Goal: Task Accomplishment & Management: Manage account settings

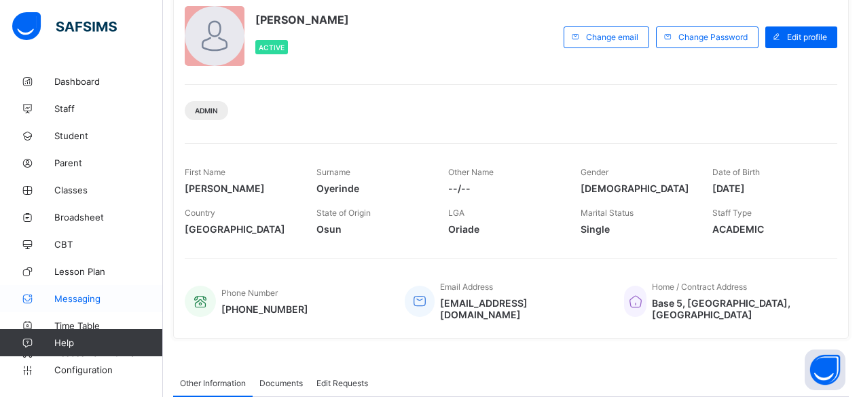
scroll to position [88, 0]
click at [94, 361] on link "Configuration" at bounding box center [81, 370] width 162 height 27
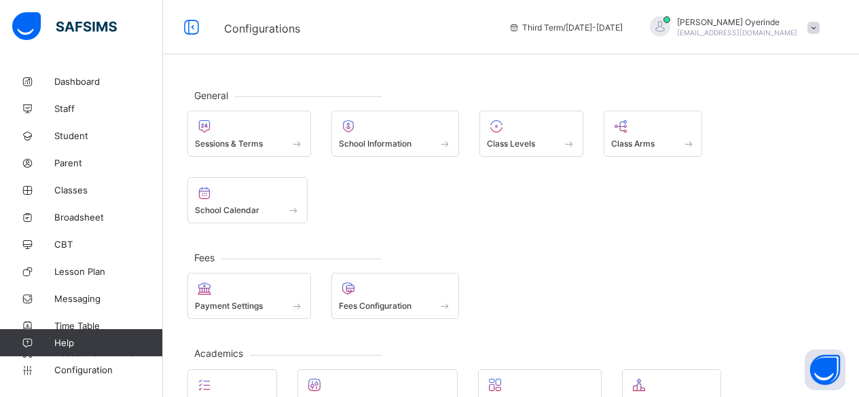
drag, startPoint x: 502, startPoint y: 164, endPoint x: 422, endPoint y: 178, distance: 80.6
click at [422, 178] on div "General Sessions & Terms School Information Class Levels Class Arms School Cale…" at bounding box center [511, 333] width 696 height 530
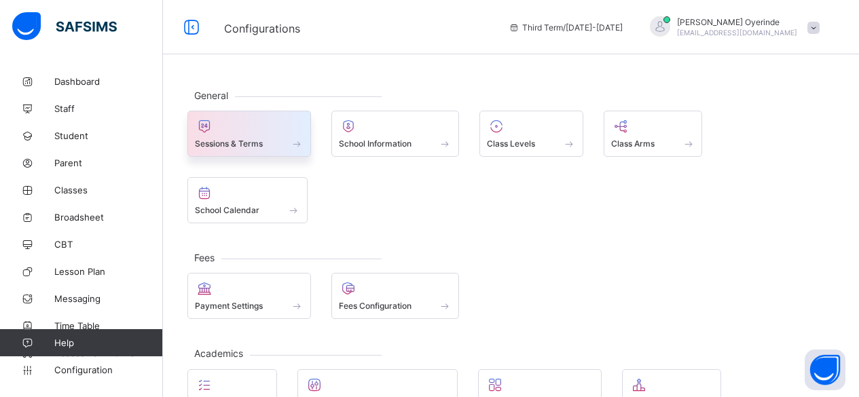
click at [267, 121] on div at bounding box center [249, 126] width 109 height 16
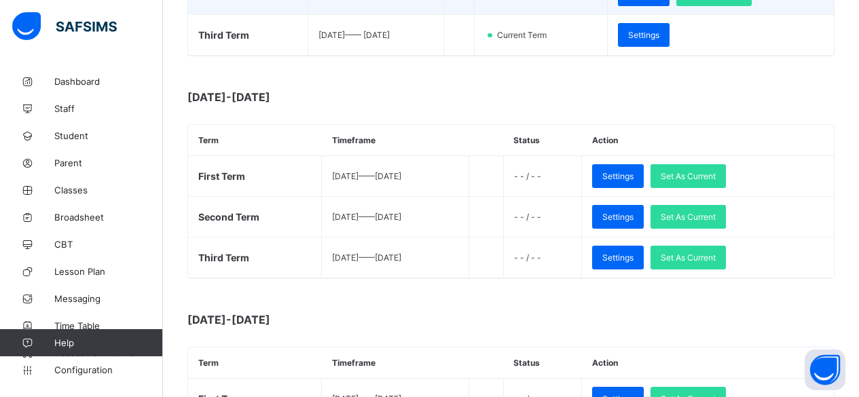
scroll to position [343, 0]
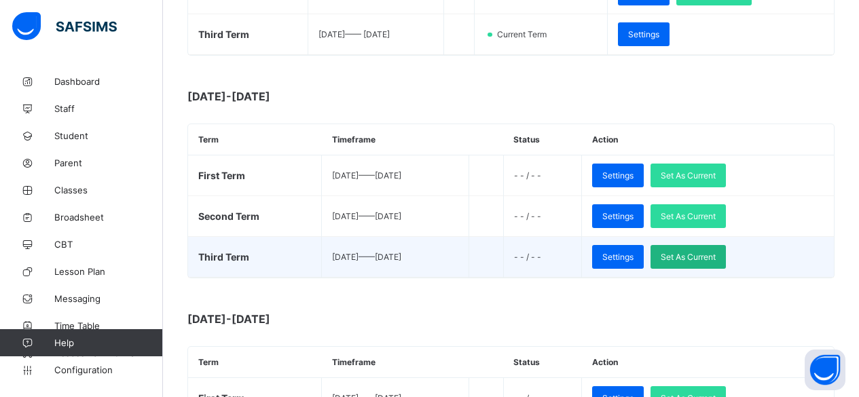
click at [716, 253] on span "Set As Current" at bounding box center [688, 257] width 55 height 10
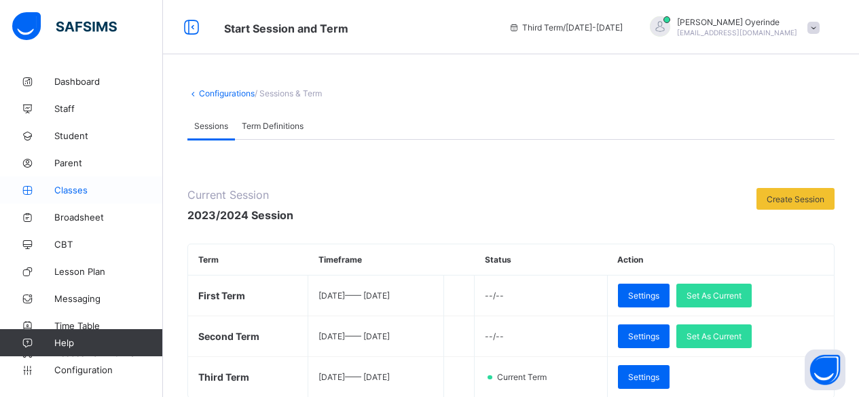
click at [88, 186] on span "Classes" at bounding box center [108, 190] width 109 height 11
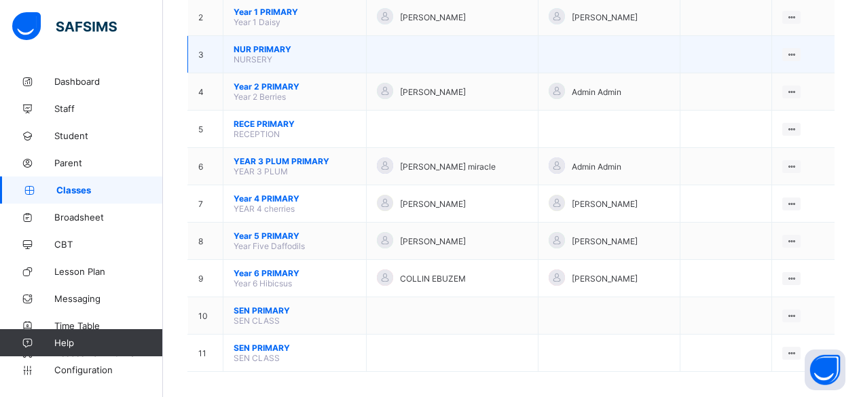
scroll to position [199, 0]
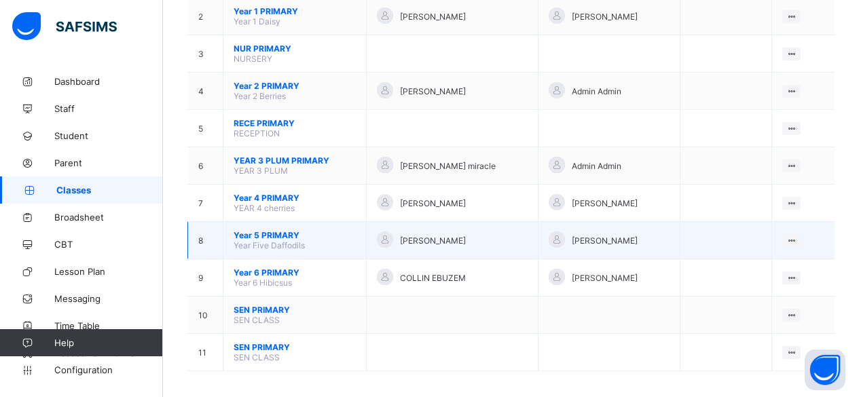
click at [280, 230] on span "Year 5 PRIMARY" at bounding box center [295, 235] width 122 height 10
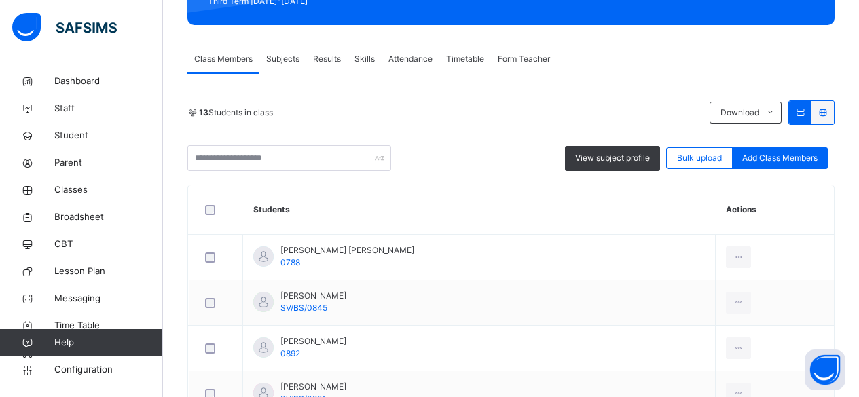
scroll to position [209, 0]
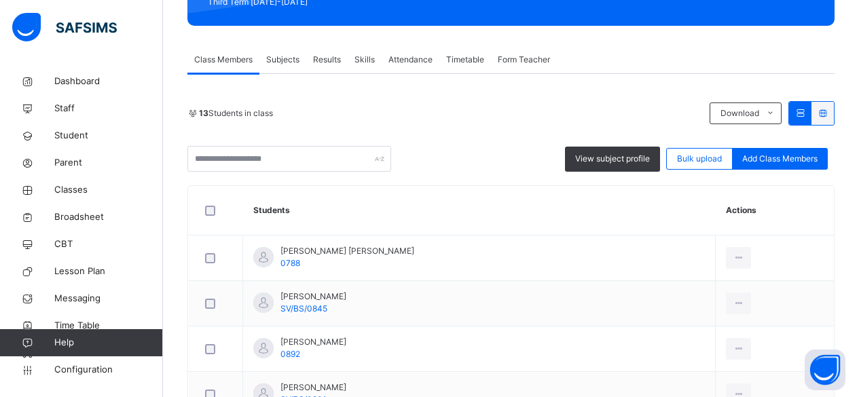
click at [293, 57] on span "Subjects" at bounding box center [282, 60] width 33 height 12
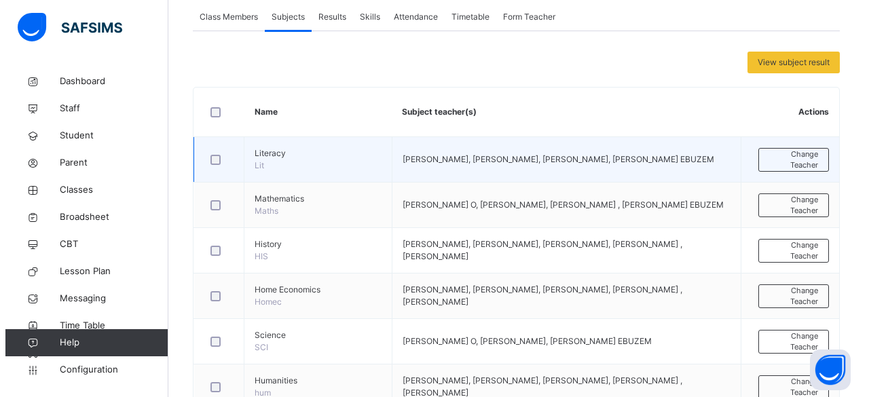
scroll to position [247, 0]
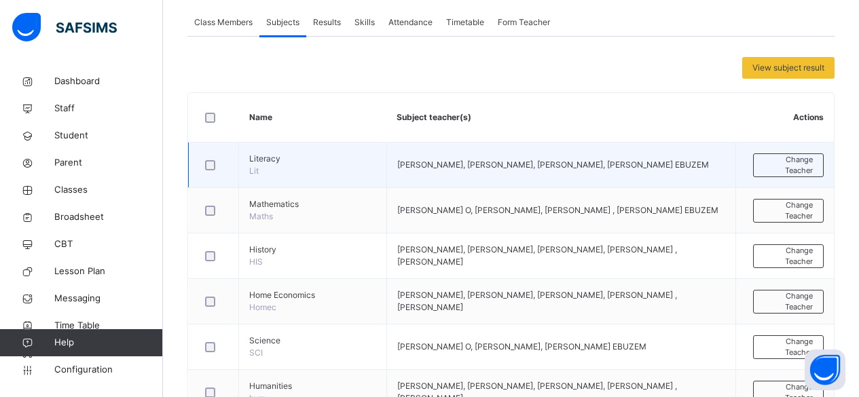
click at [306, 165] on td "Literacy Lit" at bounding box center [313, 165] width 148 height 45
click at [402, 165] on td "Maria Solomon O, ogechi ikechi miracle, Phoebe Danjuma Avurah, COLLIN EBUZEM" at bounding box center [560, 165] width 349 height 45
click at [387, 174] on td "Literacy Lit" at bounding box center [313, 165] width 148 height 45
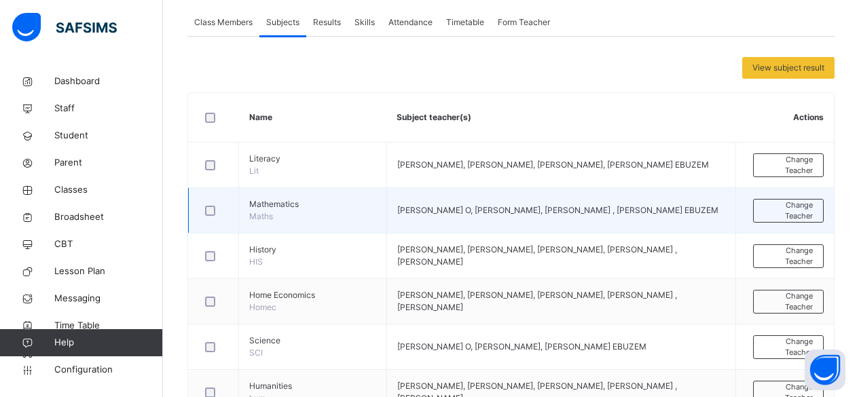
click at [337, 194] on td "Mathematics Maths" at bounding box center [313, 210] width 148 height 45
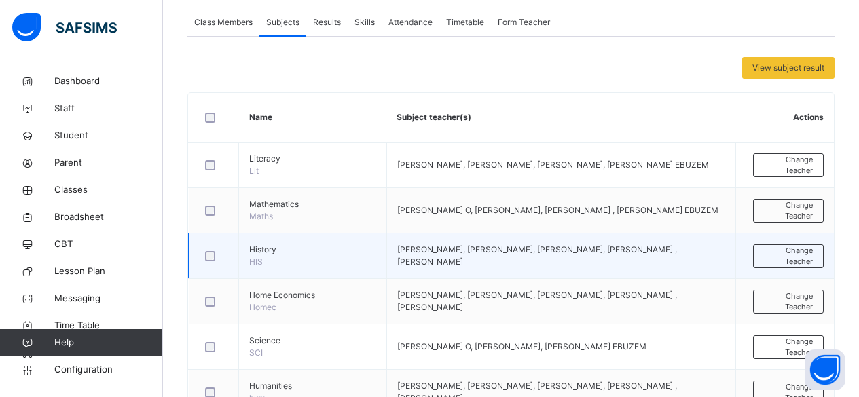
click at [415, 249] on span "Maria Solomon O, Phoebe Danjuma Avurah, IDRIS MOHAMMED AHMED, Admin Admin , COL…" at bounding box center [537, 255] width 280 height 22
click at [517, 270] on td "Maria Solomon O, Phoebe Danjuma Avurah, IDRIS MOHAMMED AHMED, Admin Admin , COL…" at bounding box center [560, 256] width 349 height 45
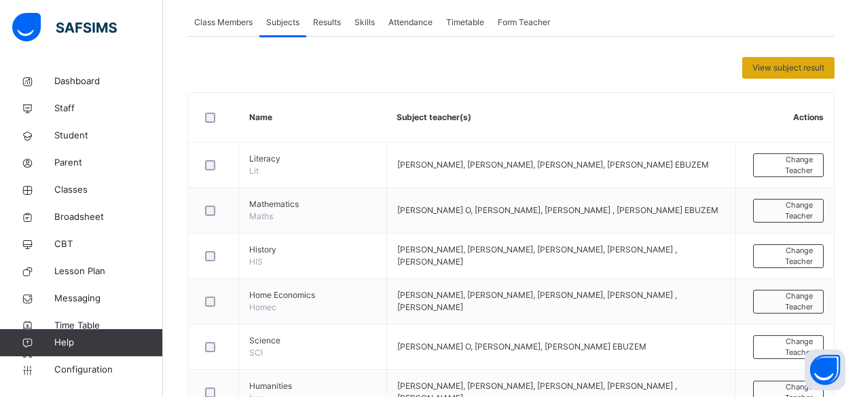
click at [773, 67] on span "View subject result" at bounding box center [788, 68] width 72 height 12
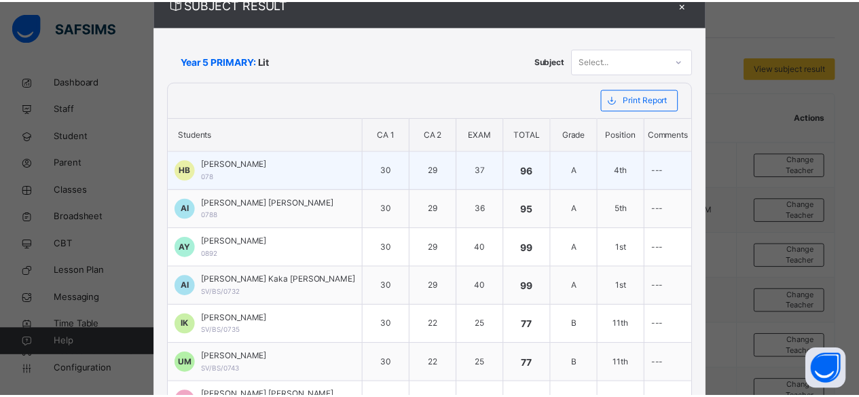
scroll to position [0, 0]
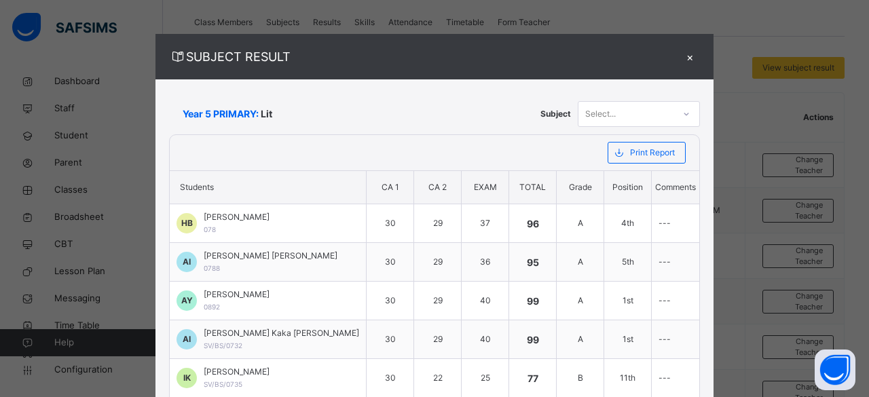
click at [680, 56] on div "×" at bounding box center [690, 57] width 20 height 18
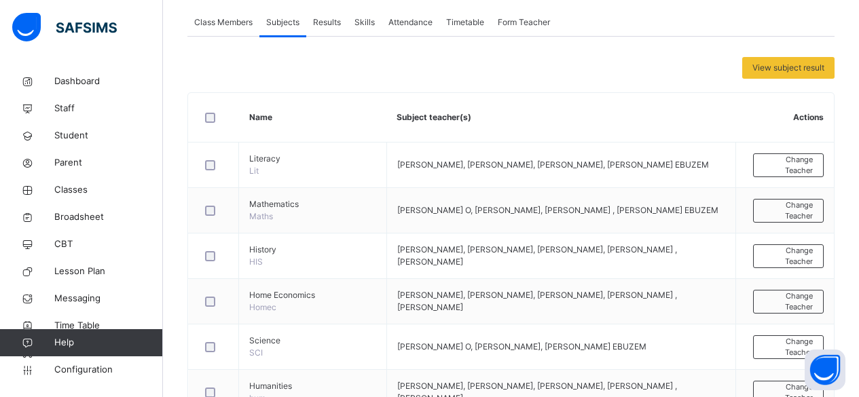
click at [327, 21] on span "Results" at bounding box center [327, 22] width 28 height 12
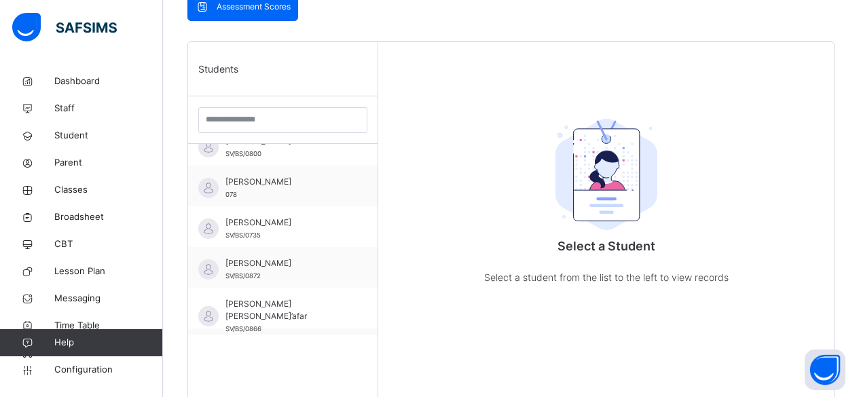
scroll to position [264, 0]
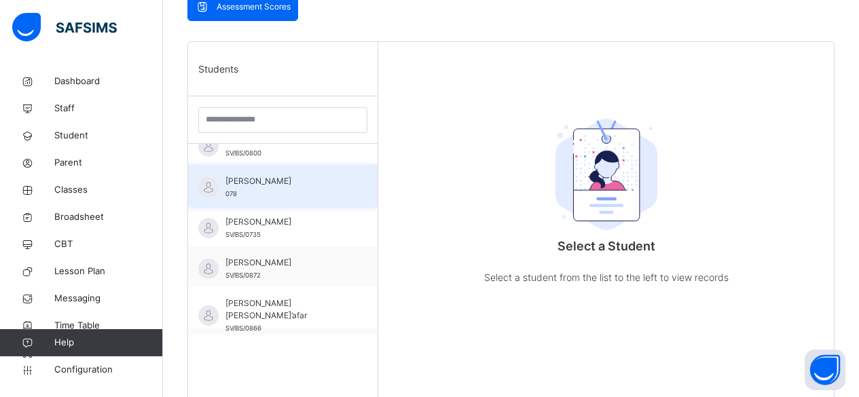
click at [293, 177] on span "HAUWA BELLO" at bounding box center [286, 181] width 122 height 12
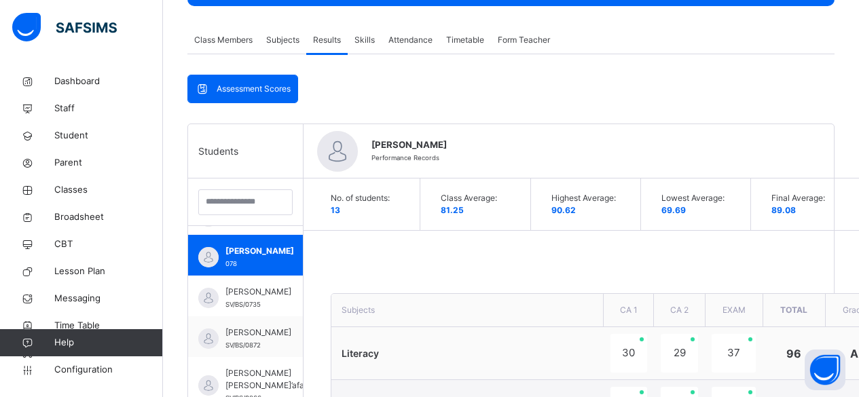
scroll to position [166, 0]
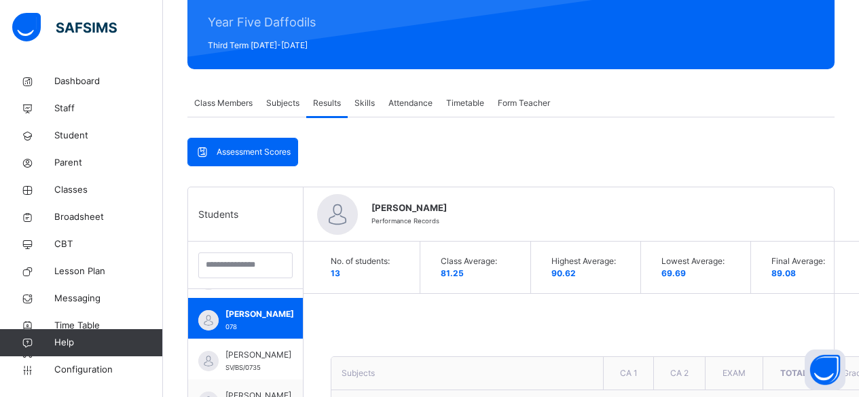
click at [244, 151] on span "Assessment Scores" at bounding box center [254, 152] width 74 height 12
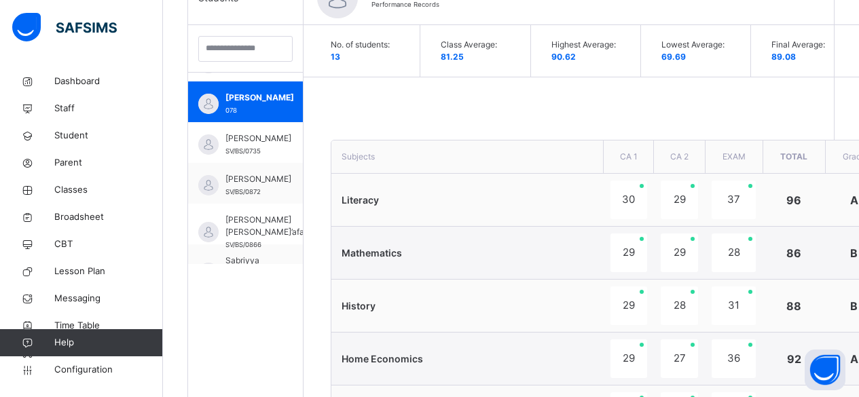
scroll to position [395, 0]
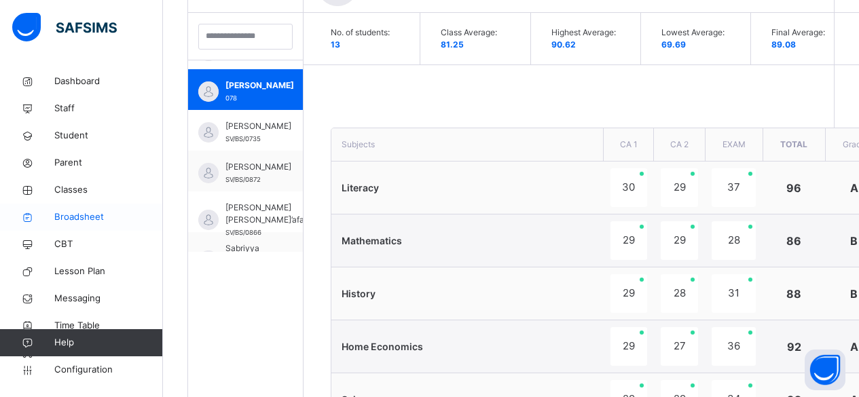
click at [93, 215] on span "Broadsheet" at bounding box center [108, 218] width 109 height 14
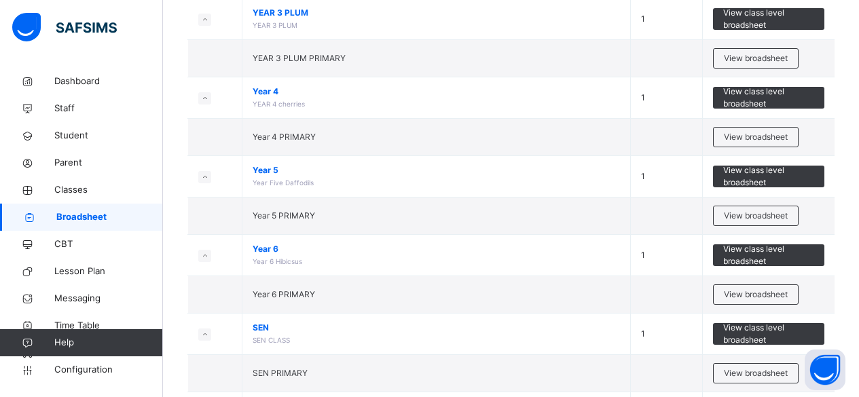
scroll to position [570, 0]
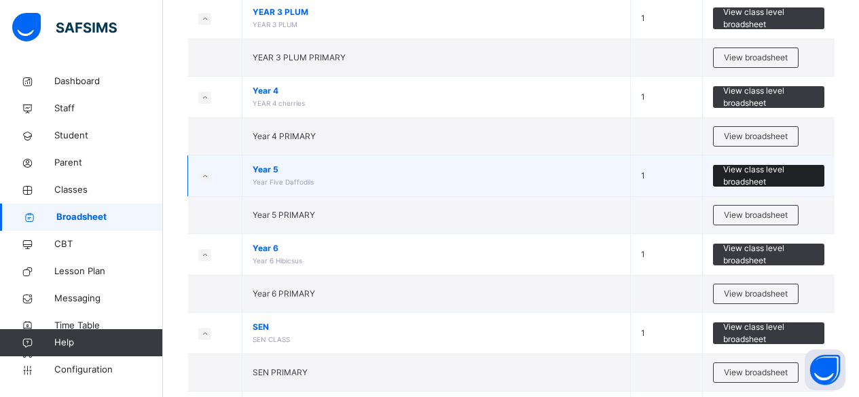
click at [788, 171] on span "View class level broadsheet" at bounding box center [769, 176] width 92 height 24
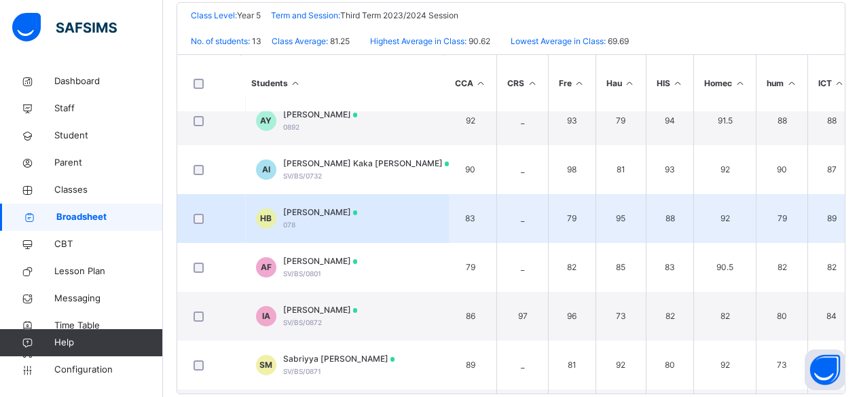
scroll to position [15, 5]
click at [413, 212] on td "HB HAUWA BELLO 078" at bounding box center [347, 219] width 204 height 49
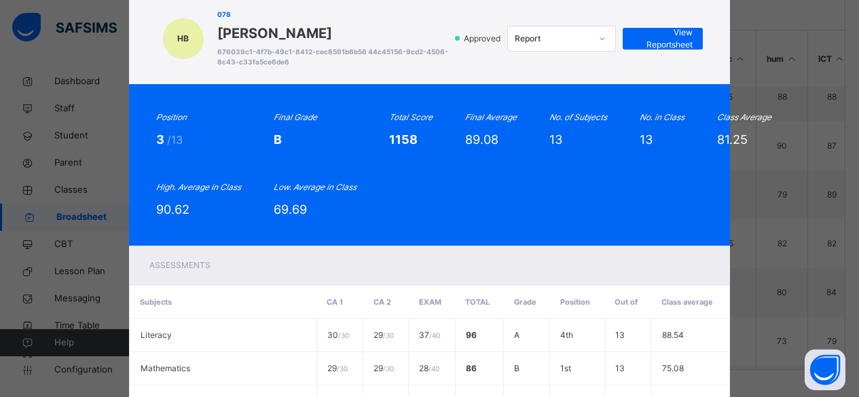
scroll to position [42, 0]
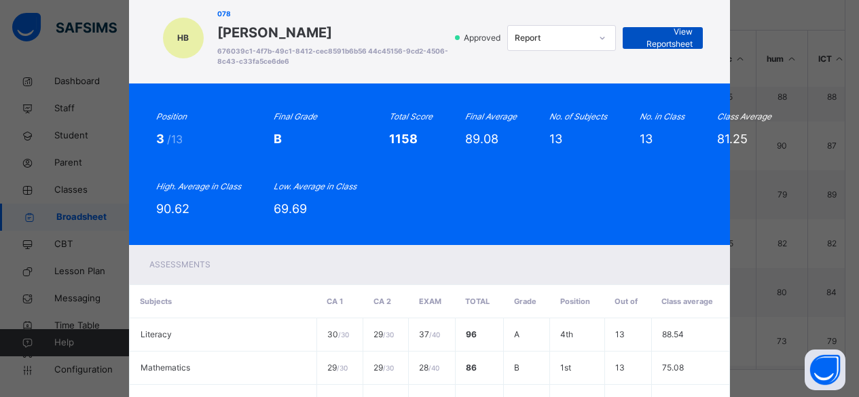
click at [659, 39] on span "View Reportsheet" at bounding box center [663, 38] width 60 height 24
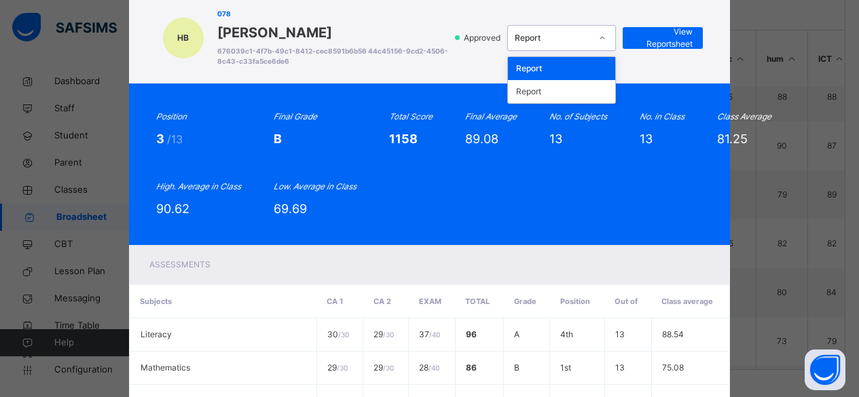
click at [577, 39] on div "Report" at bounding box center [553, 38] width 76 height 12
click at [541, 92] on div "Report" at bounding box center [561, 91] width 107 height 23
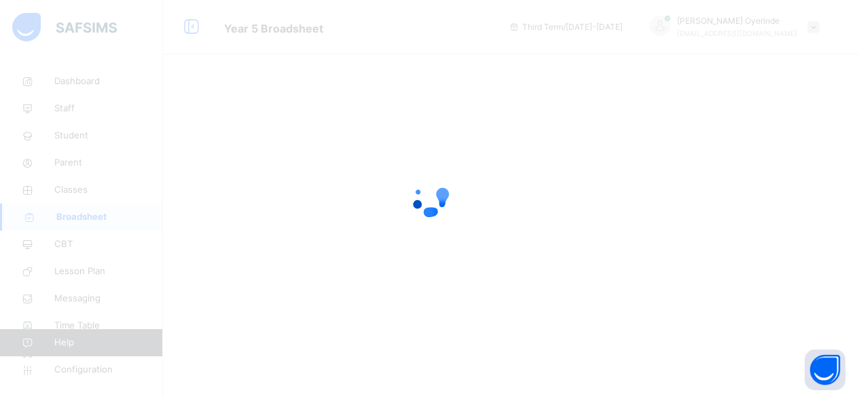
scroll to position [0, 0]
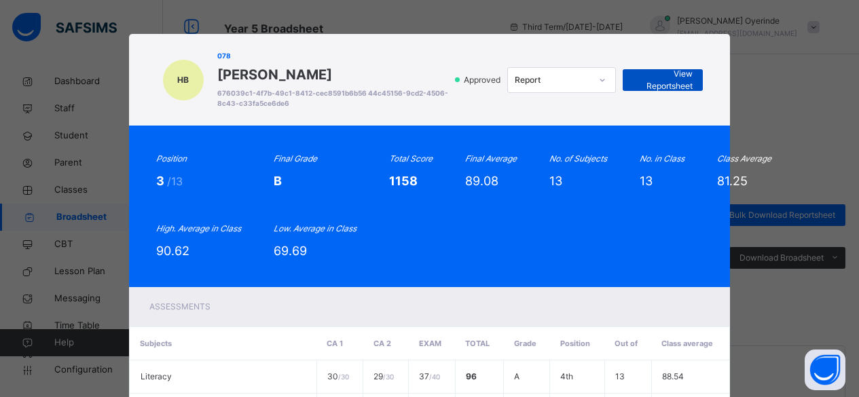
click at [687, 81] on span "View Reportsheet" at bounding box center [663, 80] width 60 height 24
click at [783, 113] on div "HB 078 HAUWA BELLO 676039c1-4f7b-49c1-8412-cec8591b6b56 44c45156-9cd2-4506-8c43…" at bounding box center [429, 198] width 859 height 397
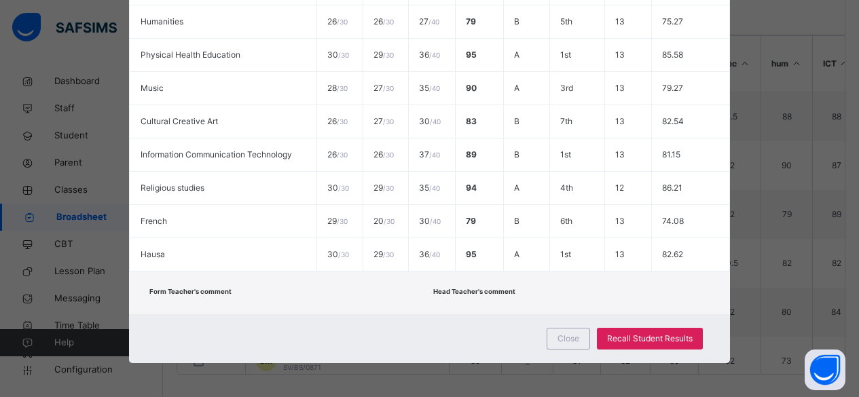
scroll to position [368, 0]
click at [581, 344] on div "Close" at bounding box center [568, 339] width 43 height 22
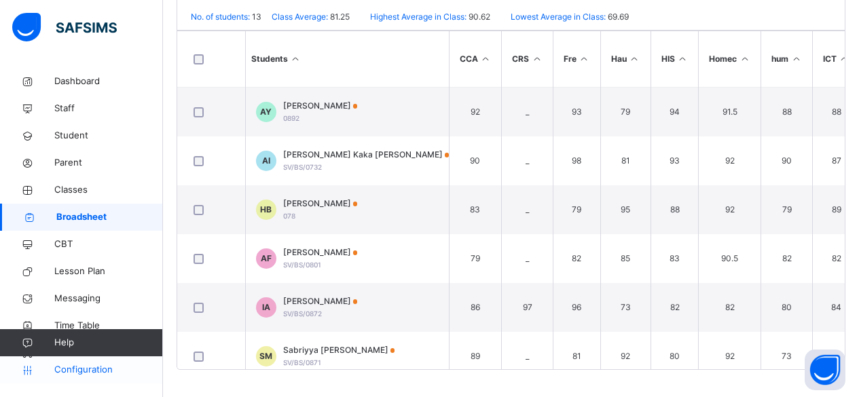
click at [76, 371] on span "Configuration" at bounding box center [108, 370] width 108 height 14
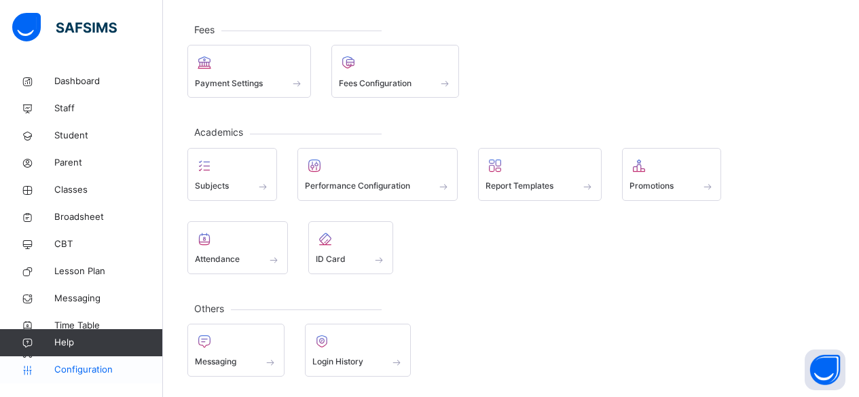
scroll to position [168, 0]
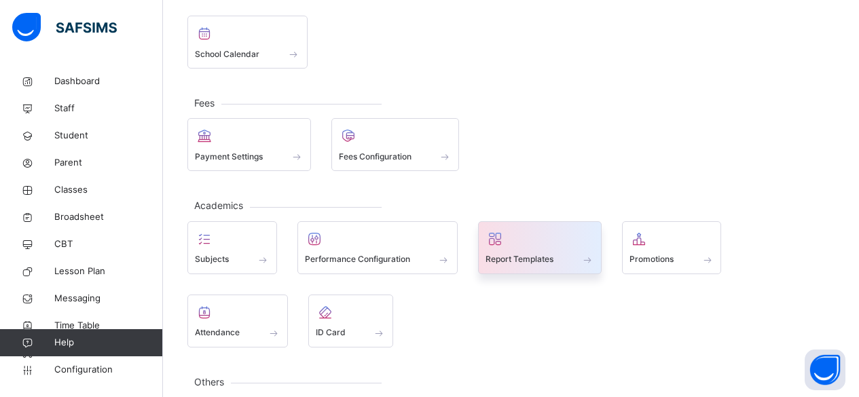
click at [571, 253] on div "Report Templates" at bounding box center [540, 260] width 109 height 14
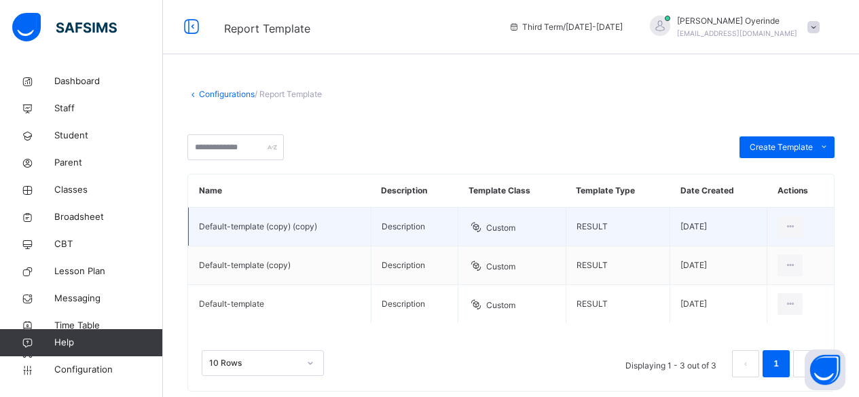
click at [435, 228] on td "Description" at bounding box center [414, 227] width 87 height 39
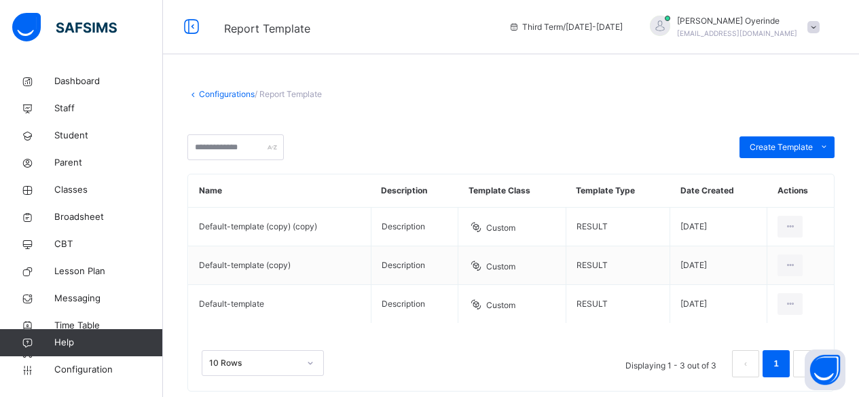
click at [525, 359] on div "10 Rows Displaying 1 - 3 out of 3 1" at bounding box center [511, 363] width 619 height 27
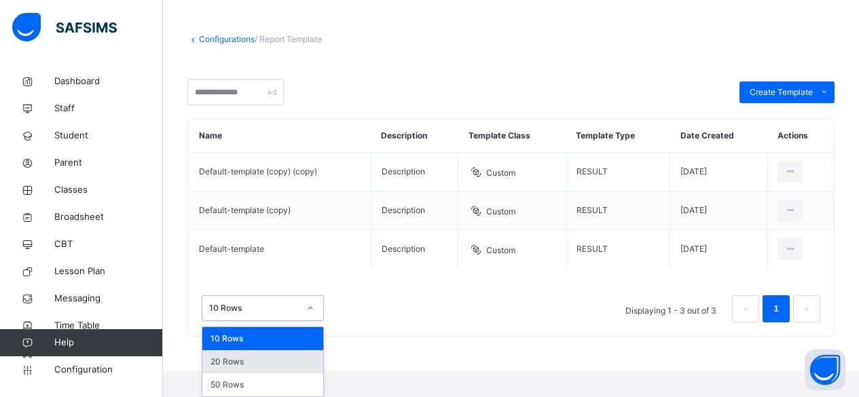
click at [297, 321] on div "option 20 Rows focused, 2 of 3. 3 results available. Use Up and Down to choose …" at bounding box center [263, 308] width 122 height 26
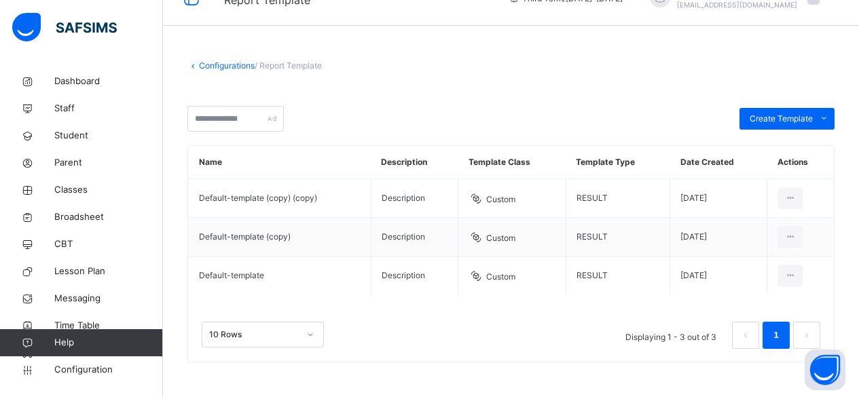
click at [373, 343] on div "Configurations / Report Template Create Template Custom builder Upload aspose t…" at bounding box center [511, 218] width 696 height 358
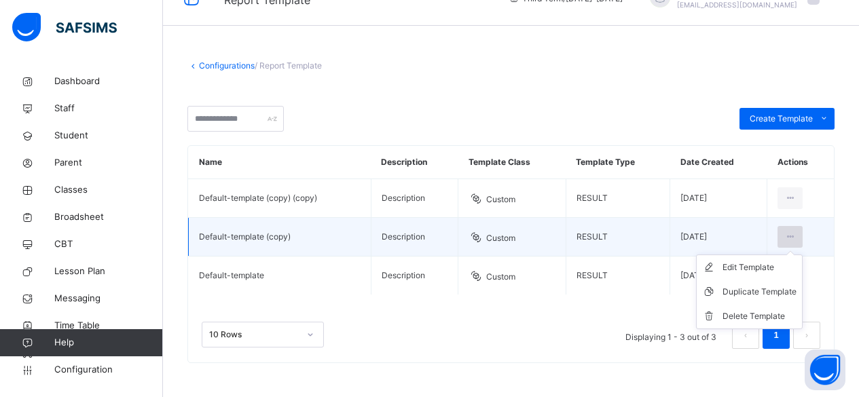
click at [791, 234] on div at bounding box center [790, 237] width 25 height 22
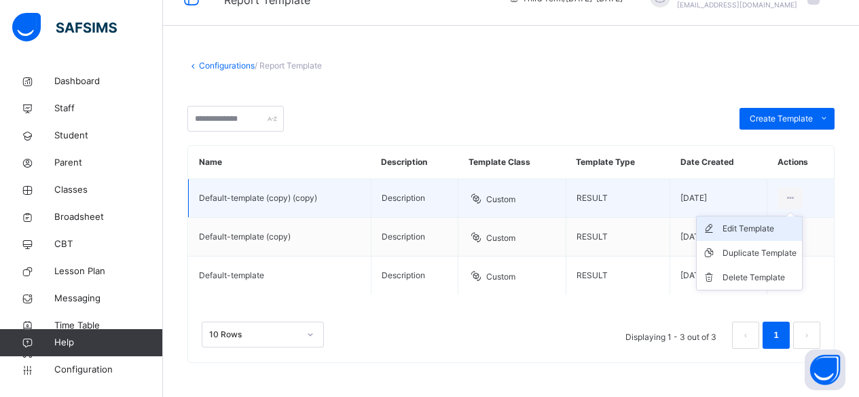
click at [766, 227] on div "Edit Template" at bounding box center [760, 229] width 74 height 14
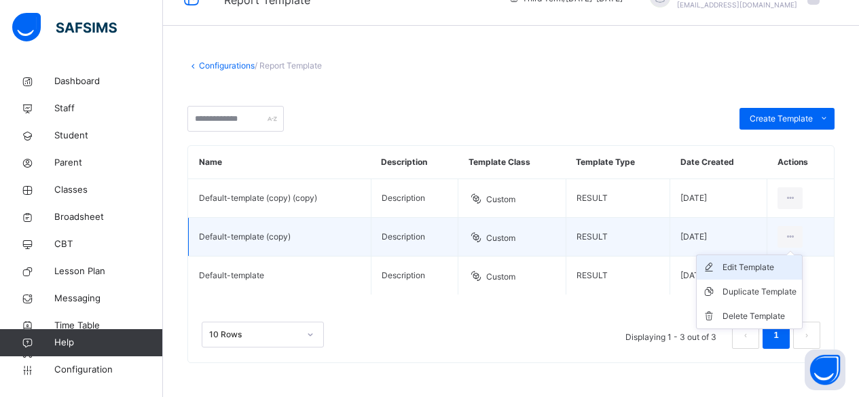
click at [772, 267] on div "Edit Template" at bounding box center [760, 268] width 74 height 14
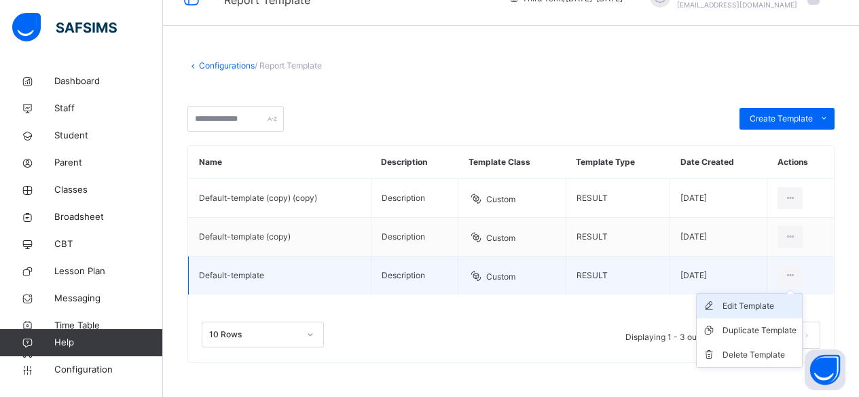
click at [752, 312] on div "Edit Template" at bounding box center [760, 306] width 74 height 14
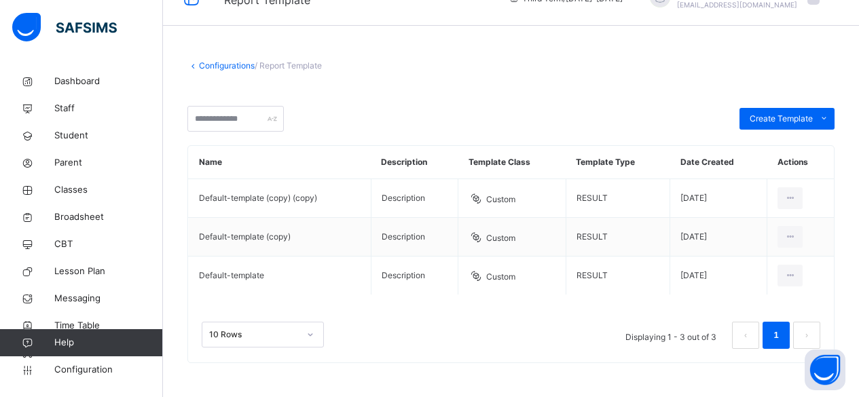
click at [212, 62] on link "Configurations" at bounding box center [227, 65] width 56 height 10
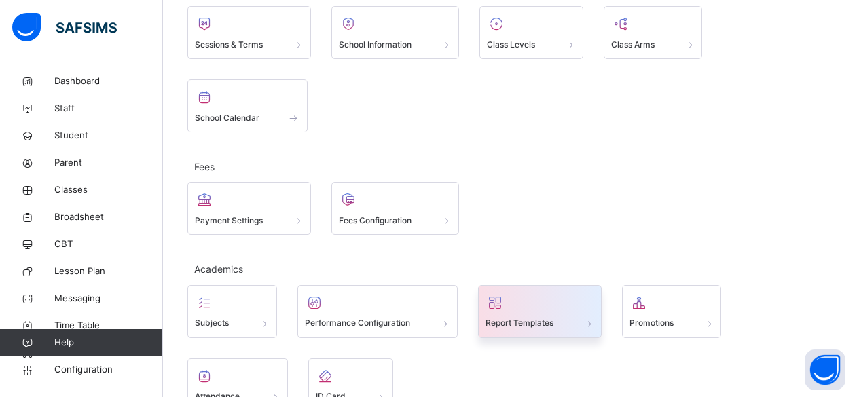
scroll to position [108, 0]
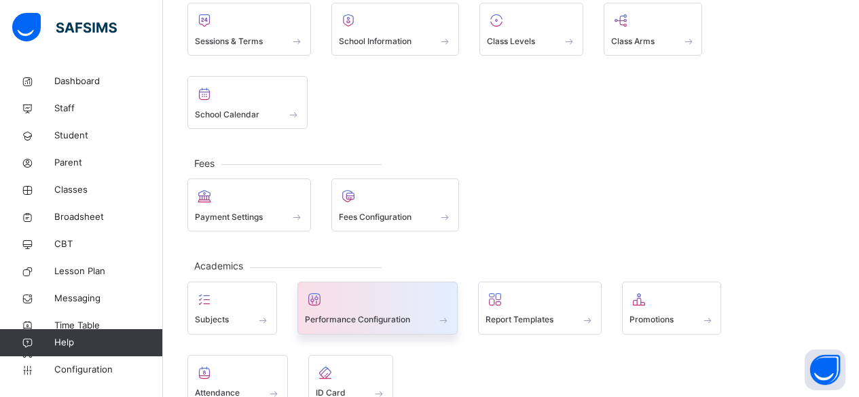
click at [378, 313] on div "Performance Configuration" at bounding box center [378, 320] width 146 height 14
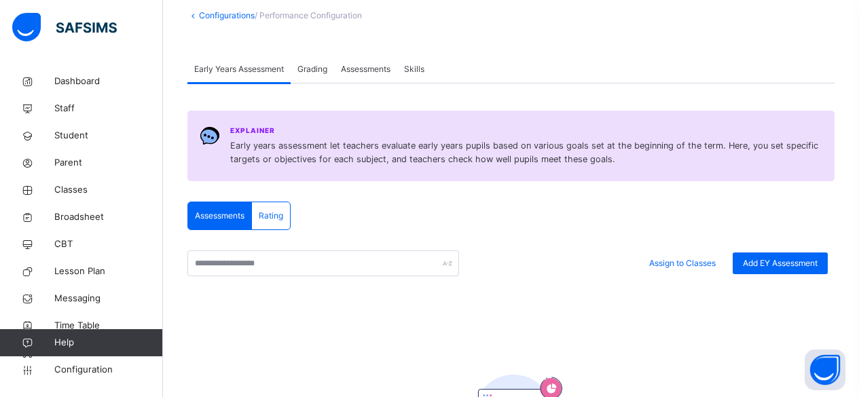
scroll to position [78, 0]
click at [318, 79] on div "Grading" at bounding box center [312, 69] width 43 height 27
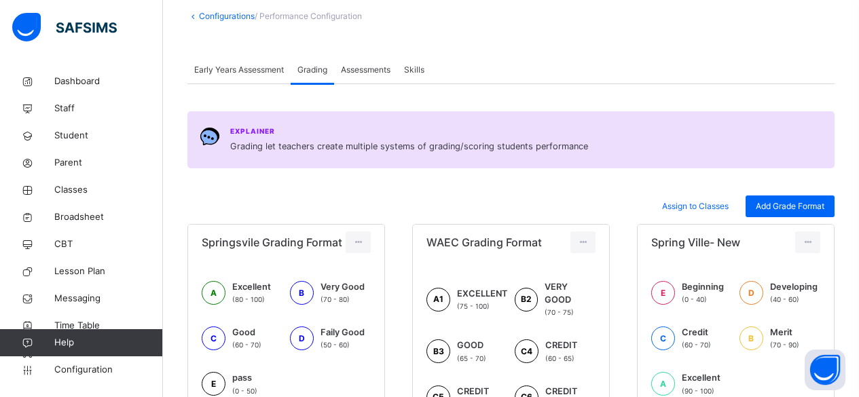
click at [390, 71] on span "Assessments" at bounding box center [366, 70] width 50 height 12
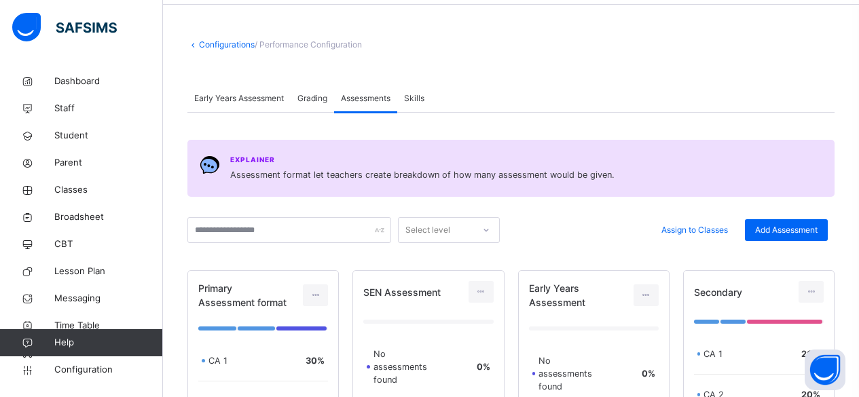
scroll to position [48, 0]
click at [224, 93] on div "Early Years Assessment" at bounding box center [238, 99] width 103 height 27
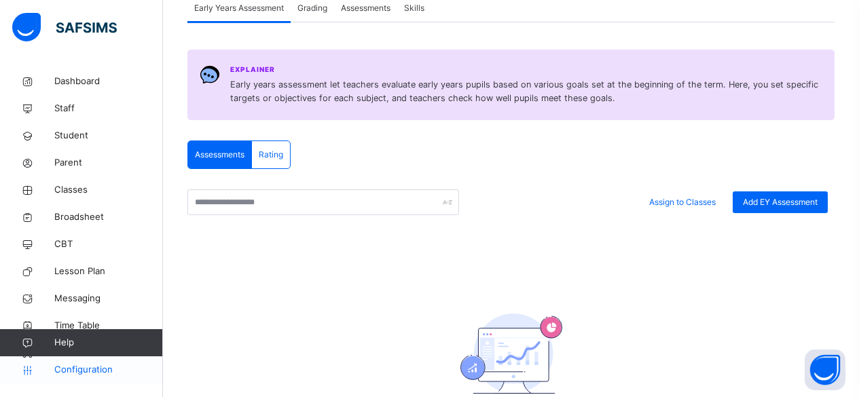
scroll to position [141, 0]
click at [90, 373] on span "Configuration" at bounding box center [108, 370] width 108 height 14
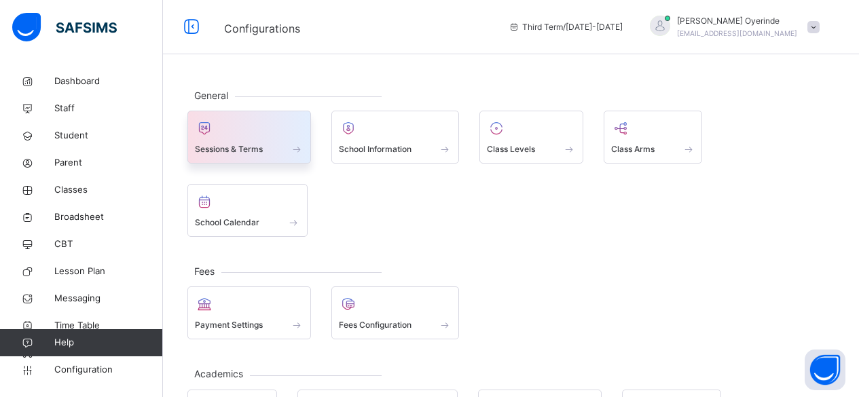
click at [237, 154] on span "Sessions & Terms" at bounding box center [229, 149] width 68 height 12
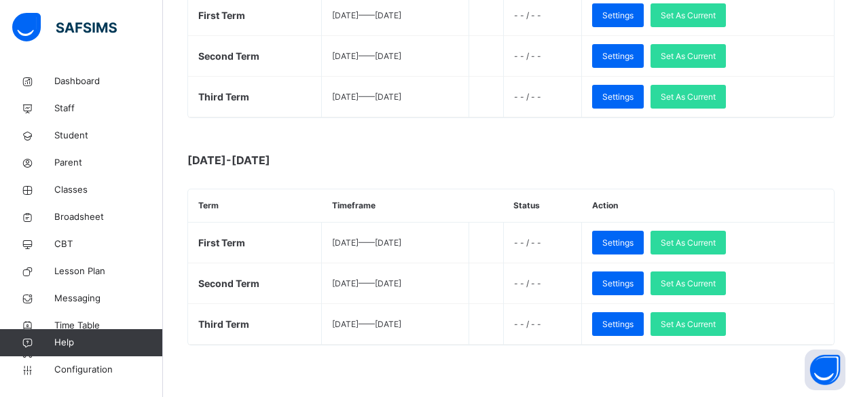
scroll to position [519, 0]
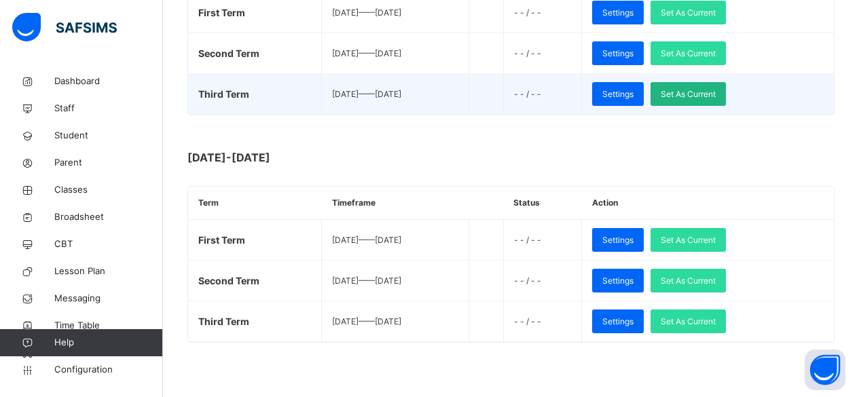
click at [706, 92] on span "Set As Current" at bounding box center [688, 94] width 55 height 12
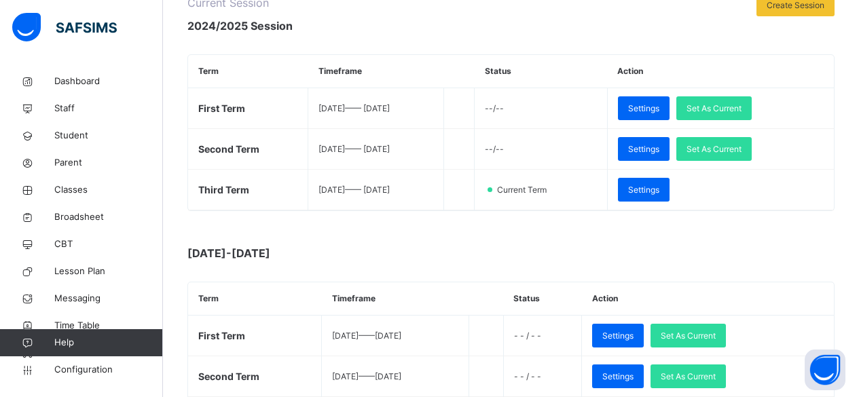
scroll to position [194, 0]
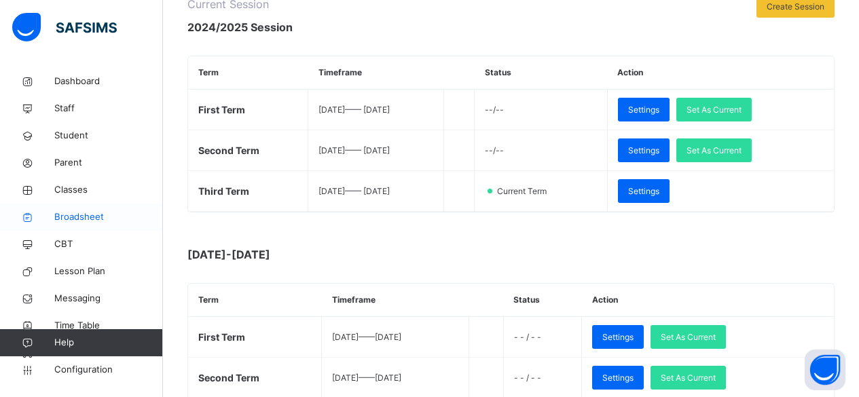
click at [100, 211] on span "Broadsheet" at bounding box center [108, 218] width 109 height 14
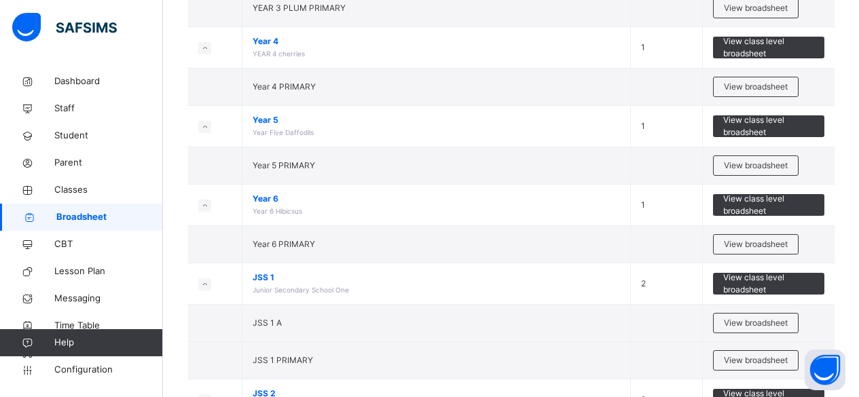
scroll to position [543, 0]
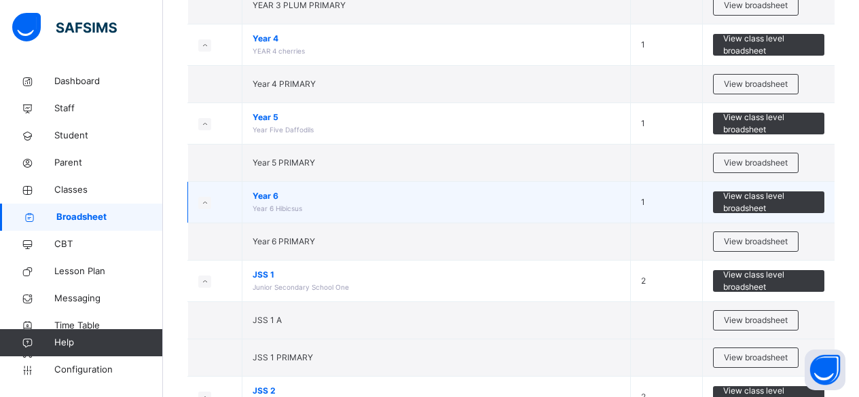
click at [747, 189] on td "View class level broadsheet" at bounding box center [768, 202] width 132 height 41
click at [740, 205] on span "View class level broadsheet" at bounding box center [769, 202] width 92 height 24
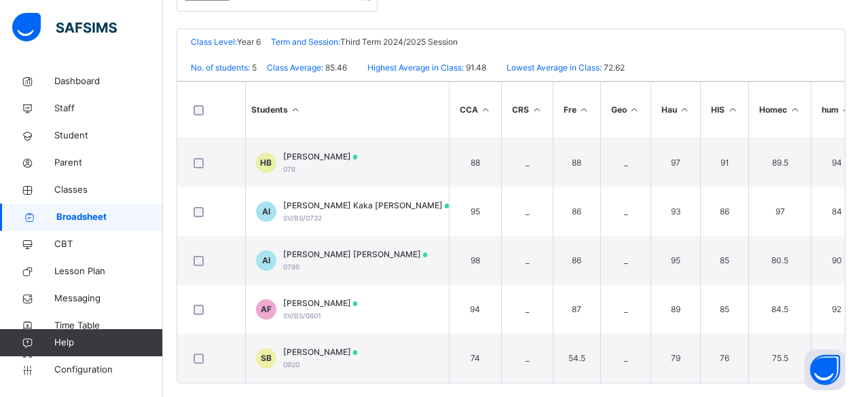
scroll to position [336, 0]
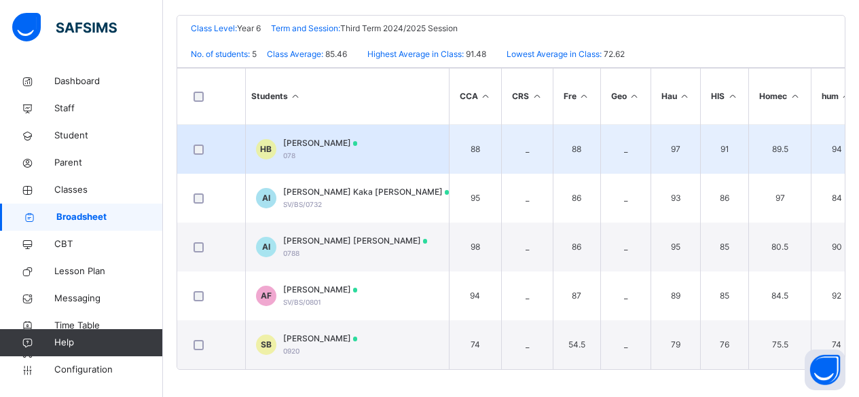
click at [431, 147] on td "HB HAUWA BELLO 078" at bounding box center [347, 150] width 204 height 50
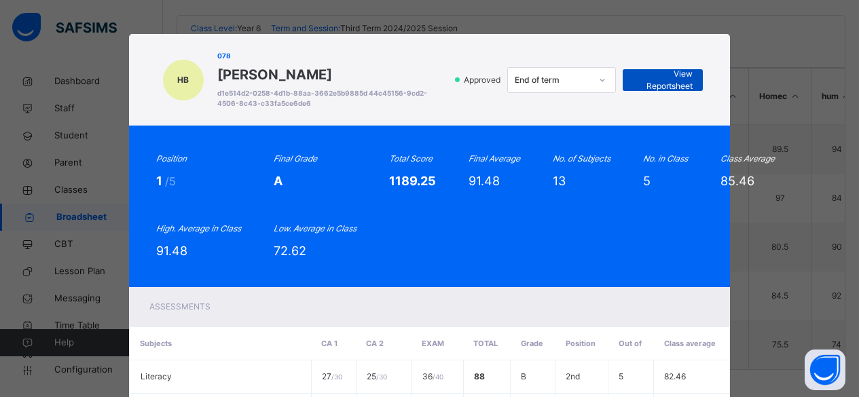
click at [664, 76] on span "View Reportsheet" at bounding box center [663, 80] width 60 height 24
click at [45, 181] on div "HB 078 HAUWA BELLO d1e514d2-0258-4d1b-88aa-3662e5b9885d 44c45156-9cd2-4506-8c43…" at bounding box center [429, 198] width 859 height 397
click at [54, 210] on div "HB 078 HAUWA BELLO d1e514d2-0258-4d1b-88aa-3662e5b9885d 44c45156-9cd2-4506-8c43…" at bounding box center [429, 198] width 859 height 397
click at [65, 232] on div "HB 078 HAUWA BELLO d1e514d2-0258-4d1b-88aa-3662e5b9885d 44c45156-9cd2-4506-8c43…" at bounding box center [429, 198] width 859 height 397
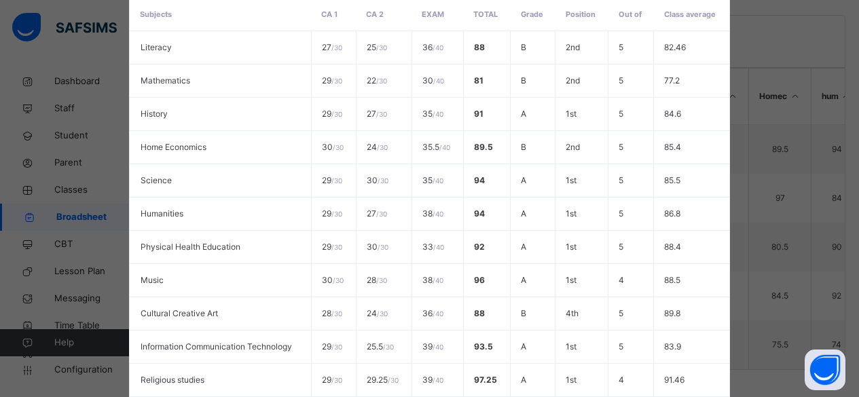
scroll to position [522, 0]
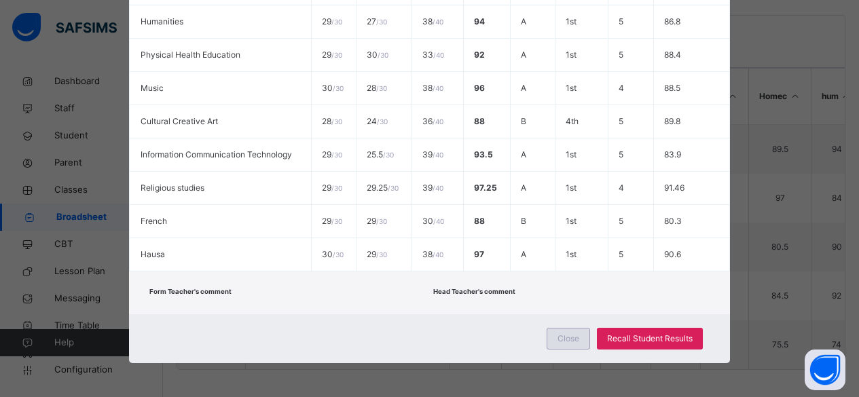
click at [571, 339] on span "Close" at bounding box center [569, 339] width 22 height 12
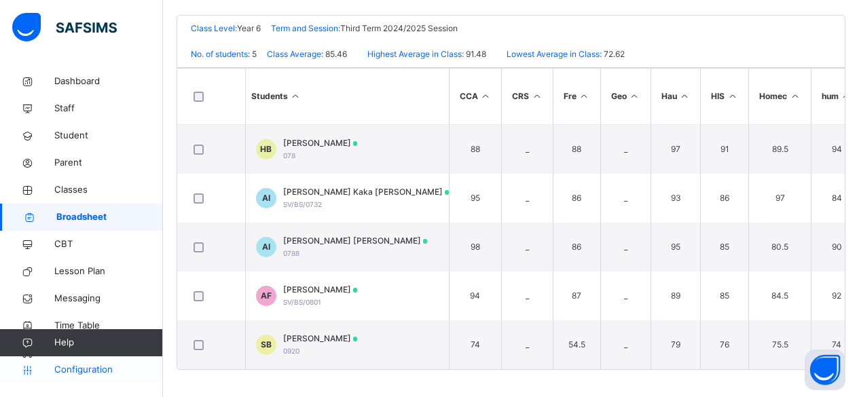
click at [110, 369] on span "Configuration" at bounding box center [108, 370] width 108 height 14
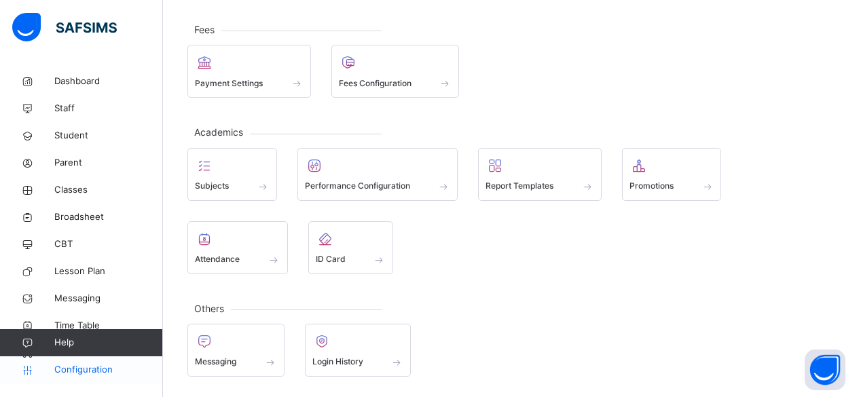
scroll to position [168, 0]
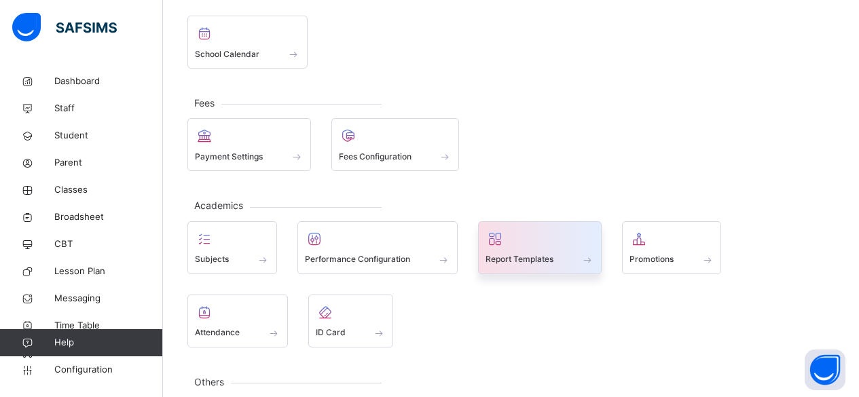
click at [552, 253] on span "Report Templates" at bounding box center [520, 259] width 68 height 12
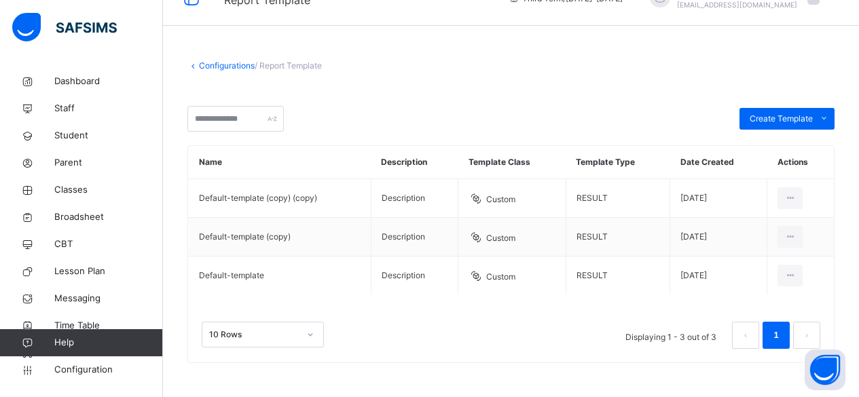
scroll to position [29, 0]
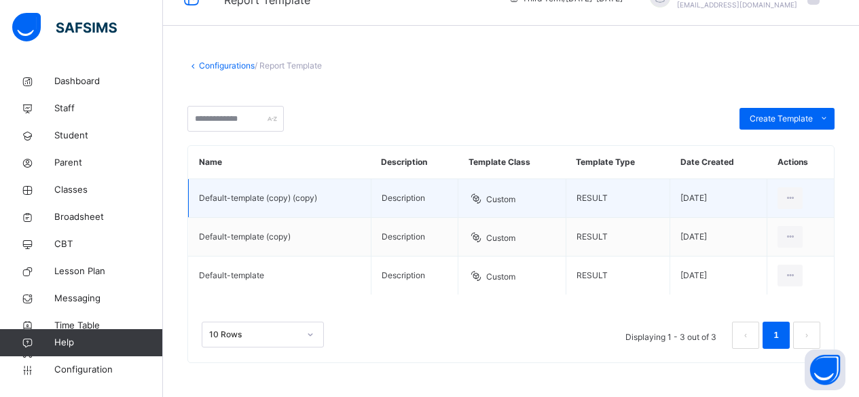
click at [767, 198] on td "2023-07-10" at bounding box center [718, 198] width 97 height 39
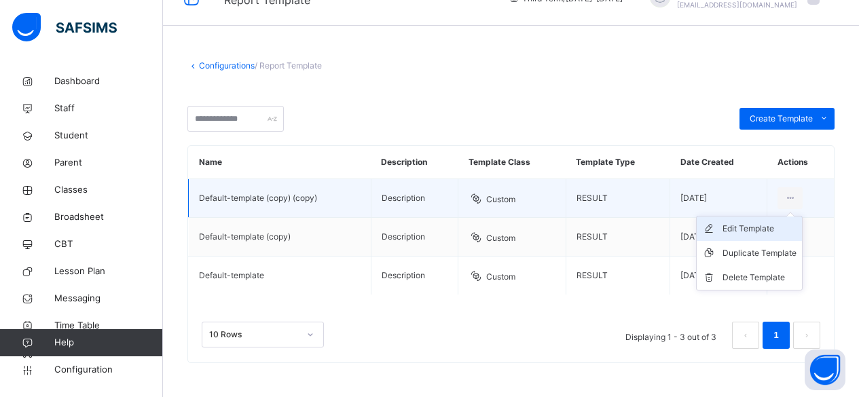
click at [765, 225] on div "Edit Template" at bounding box center [760, 229] width 74 height 14
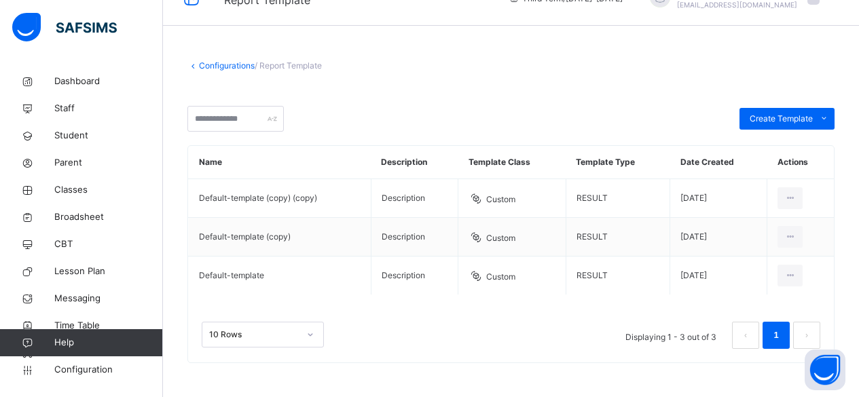
scroll to position [0, 0]
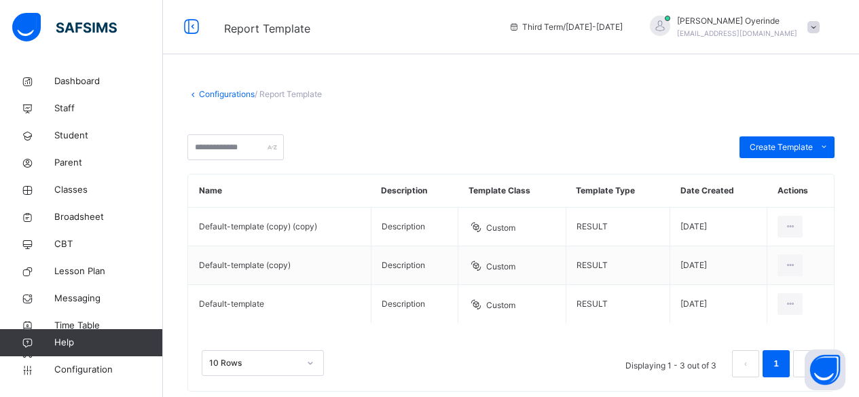
click at [232, 93] on link "Configurations" at bounding box center [227, 94] width 56 height 10
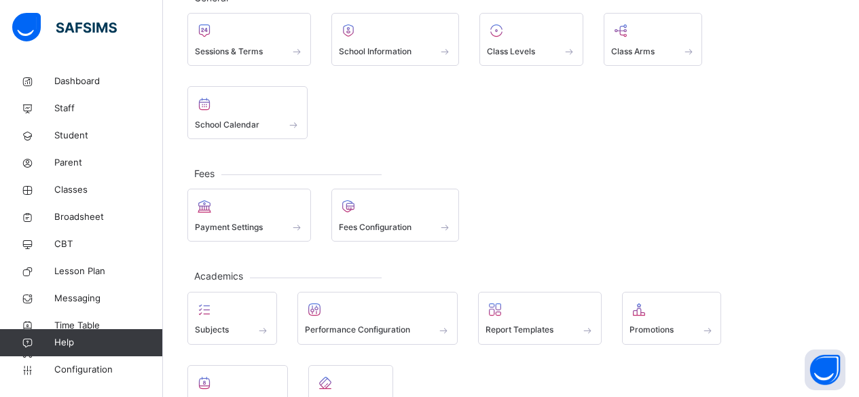
scroll to position [98, 0]
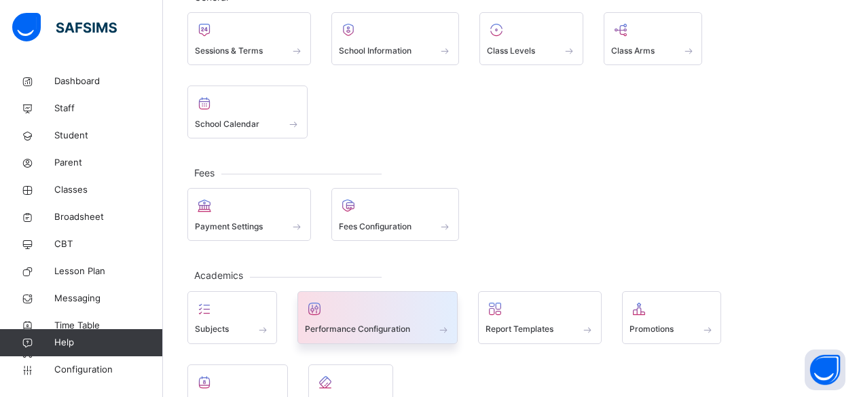
click at [384, 323] on span "Performance Configuration" at bounding box center [357, 329] width 105 height 12
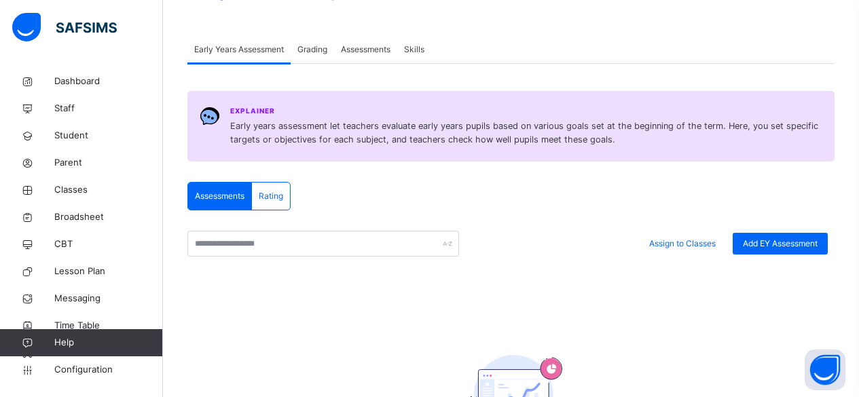
click at [312, 54] on span "Grading" at bounding box center [312, 49] width 30 height 12
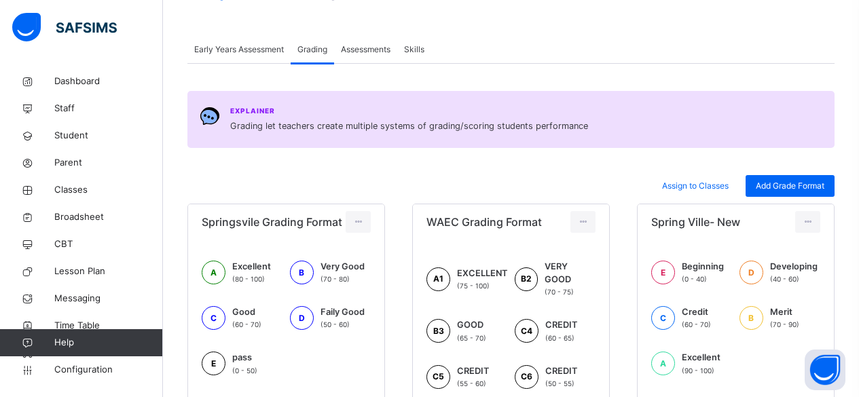
click at [371, 48] on span "Assessments" at bounding box center [366, 49] width 50 height 12
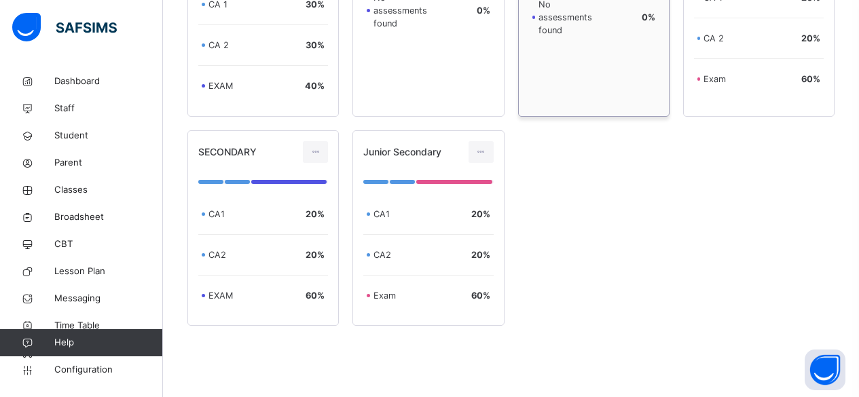
scroll to position [437, 0]
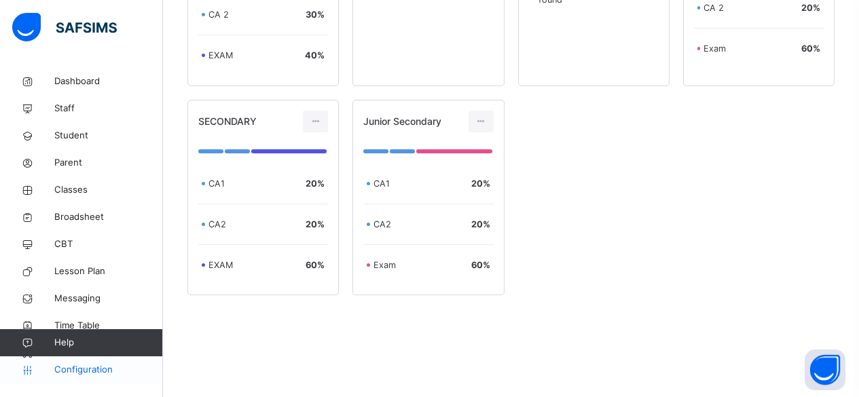
click at [77, 367] on span "Configuration" at bounding box center [108, 370] width 108 height 14
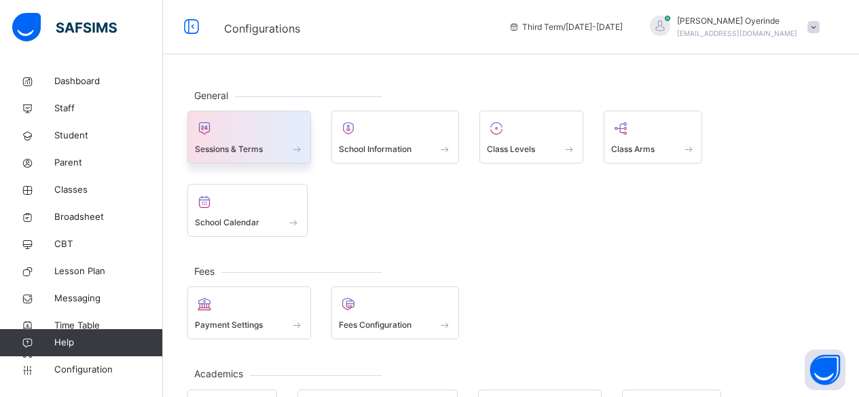
click at [251, 149] on span "Sessions & Terms" at bounding box center [229, 149] width 68 height 12
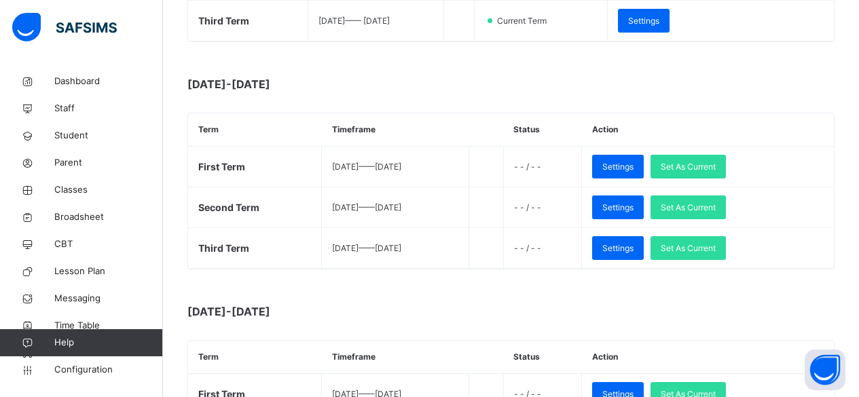
scroll to position [367, 0]
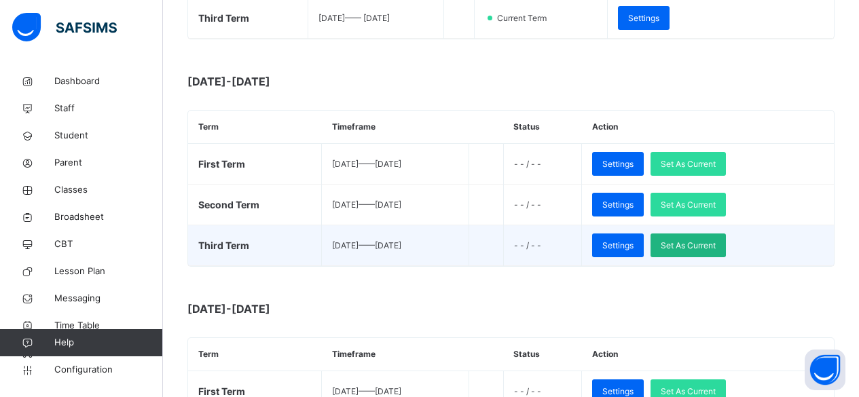
click at [716, 242] on span "Set As Current" at bounding box center [688, 246] width 55 height 12
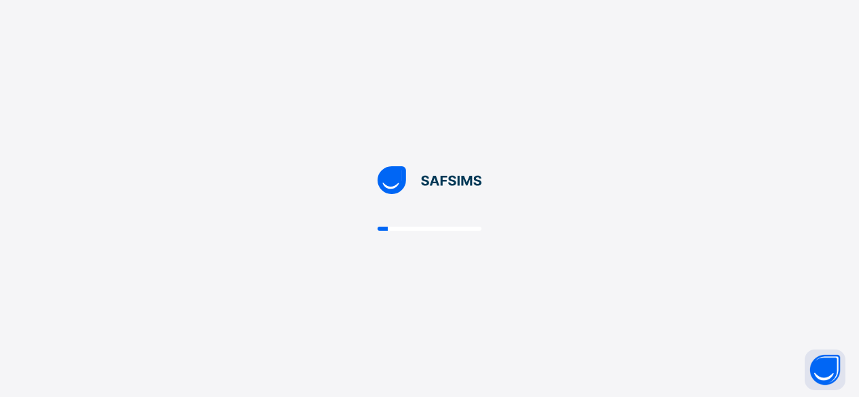
scroll to position [0, 0]
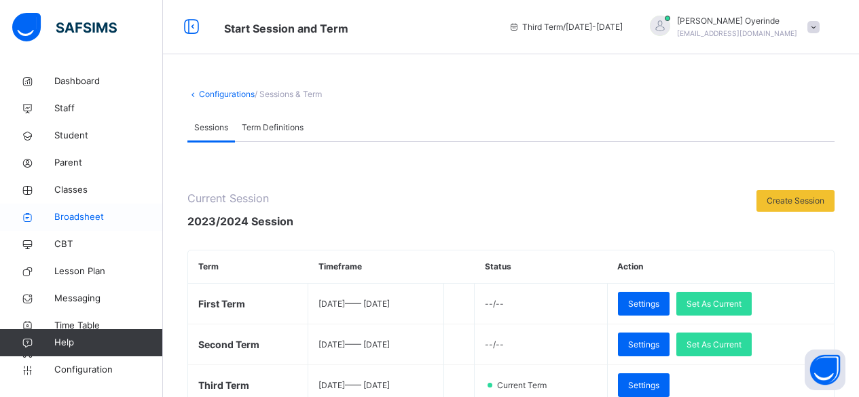
click at [81, 220] on span "Broadsheet" at bounding box center [108, 218] width 109 height 14
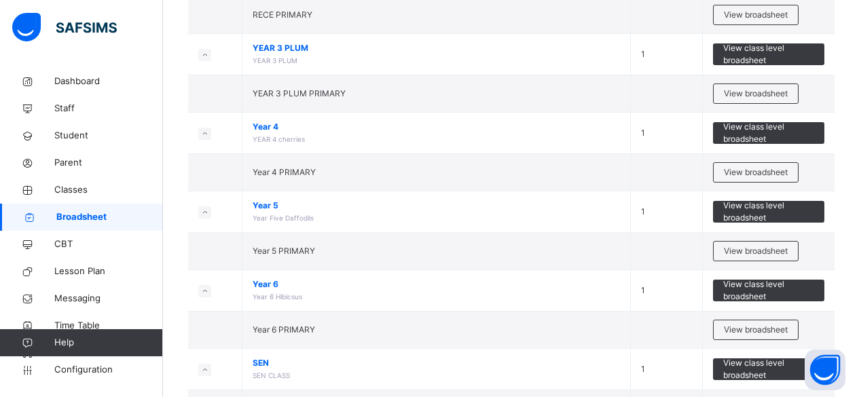
scroll to position [541, 0]
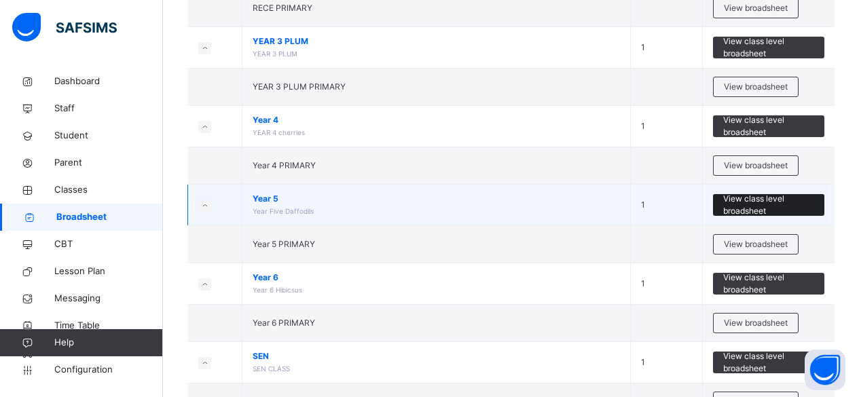
click at [768, 205] on span "View class level broadsheet" at bounding box center [769, 205] width 92 height 24
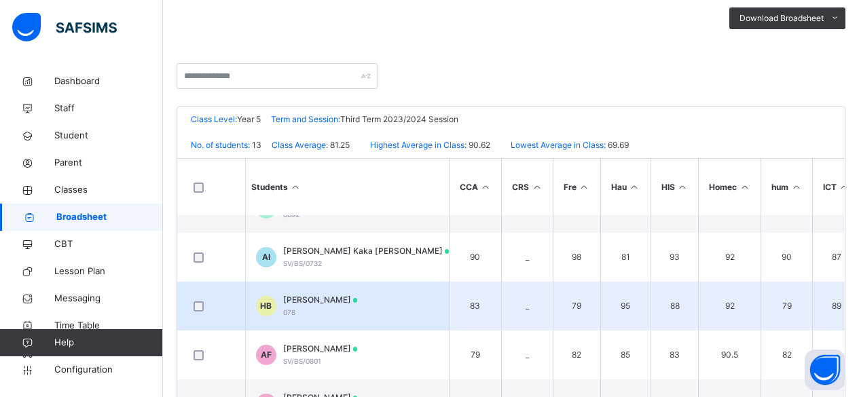
scroll to position [33, 0]
click at [369, 312] on td "HB HAUWA BELLO 078" at bounding box center [347, 305] width 204 height 49
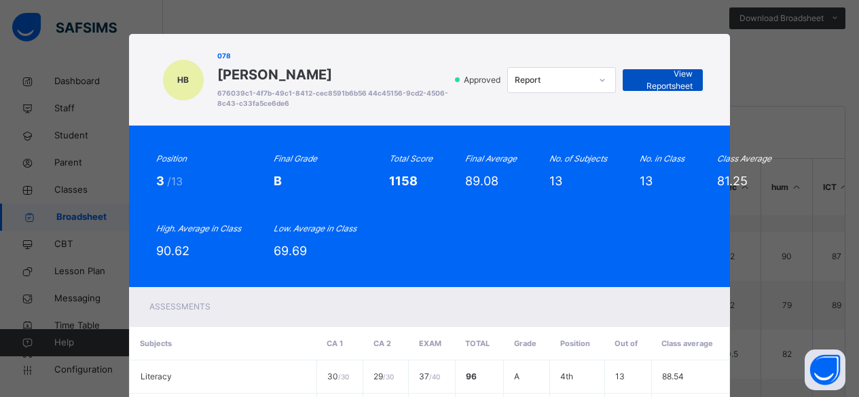
click at [688, 74] on span "View Reportsheet" at bounding box center [663, 80] width 60 height 24
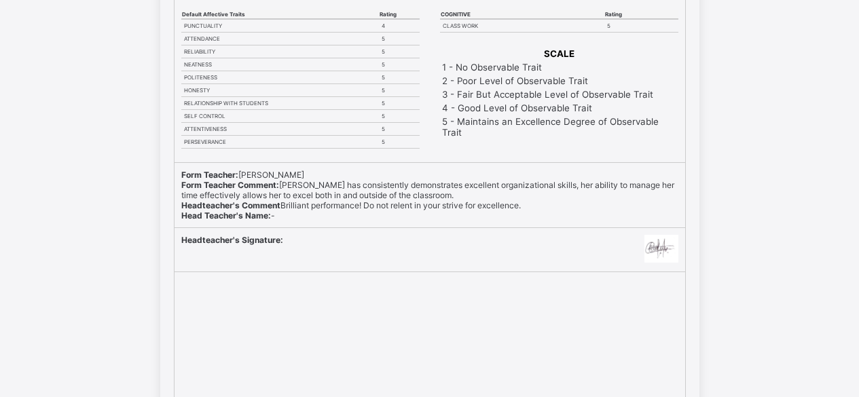
scroll to position [480, 0]
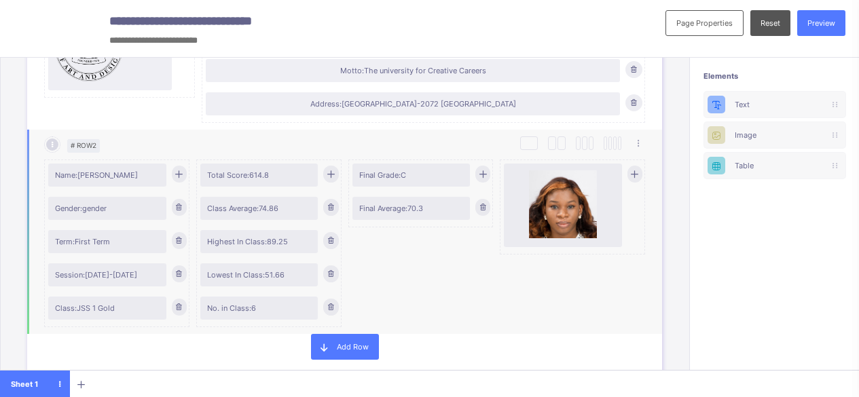
scroll to position [223, 0]
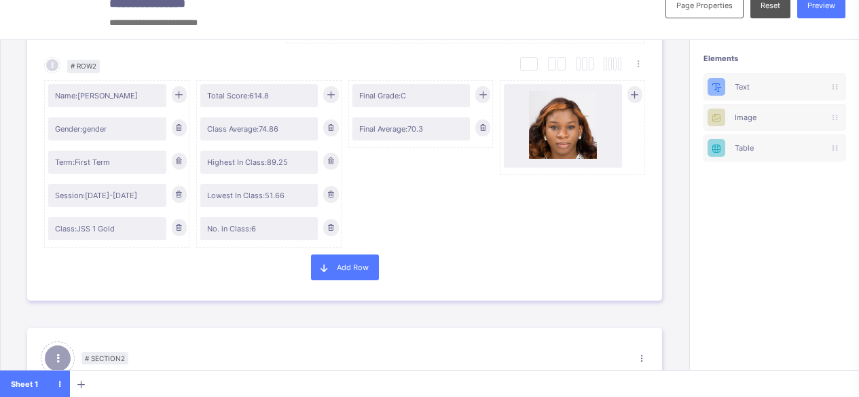
scroll to position [287, 0]
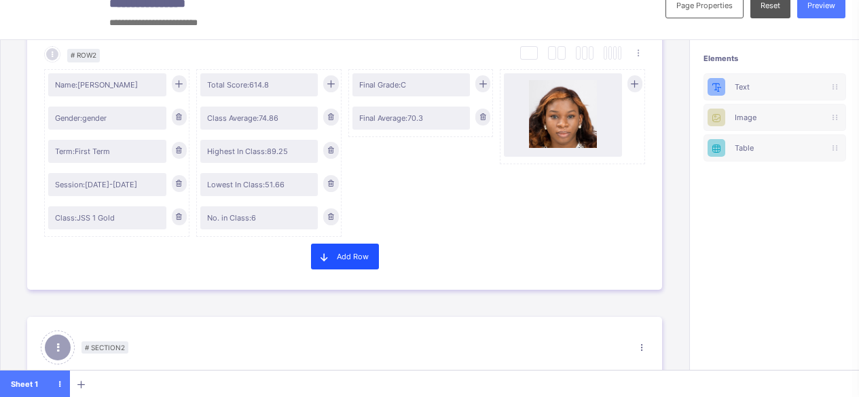
click at [361, 258] on div "Add Row" at bounding box center [345, 257] width 68 height 26
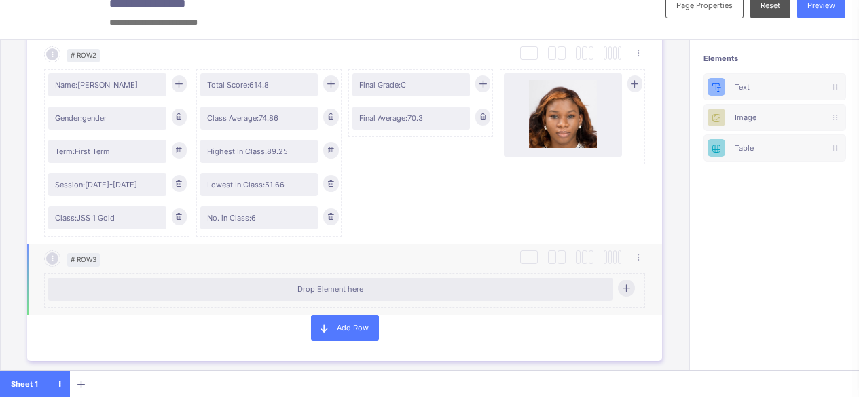
click at [629, 286] on icon at bounding box center [626, 288] width 10 height 10
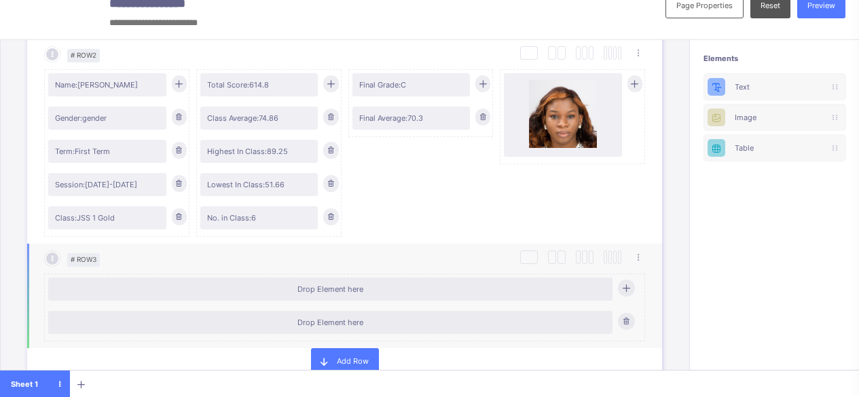
click at [630, 316] on icon at bounding box center [626, 321] width 10 height 10
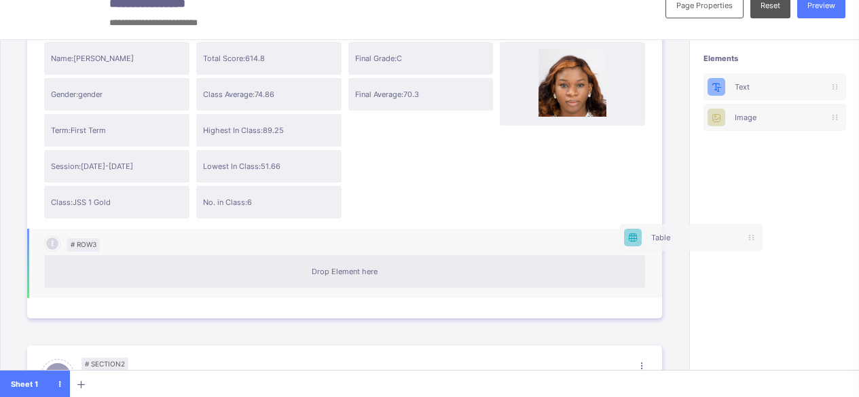
scroll to position [18, 5]
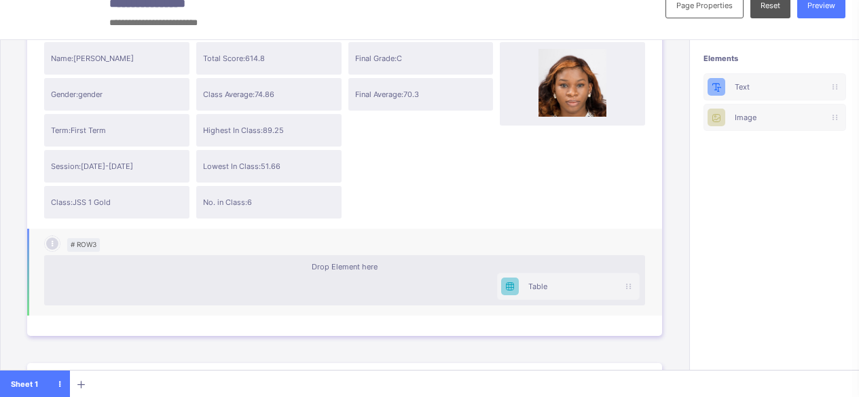
drag, startPoint x: 754, startPoint y: 148, endPoint x: 502, endPoint y: 292, distance: 290.2
click at [502, 292] on div "**********" at bounding box center [429, 190] width 859 height 416
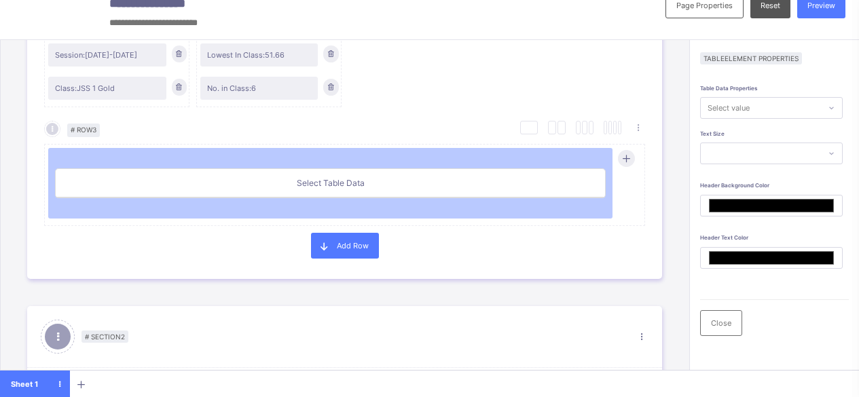
scroll to position [410, 0]
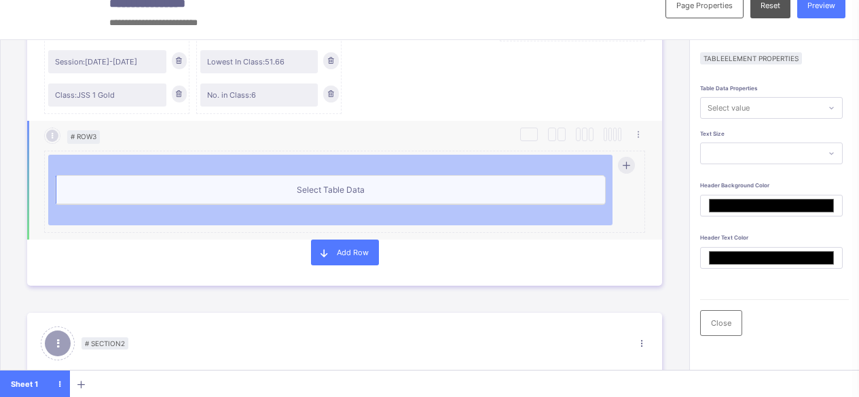
click at [332, 194] on td "Select Table Data" at bounding box center [330, 190] width 549 height 29
type input "*******"
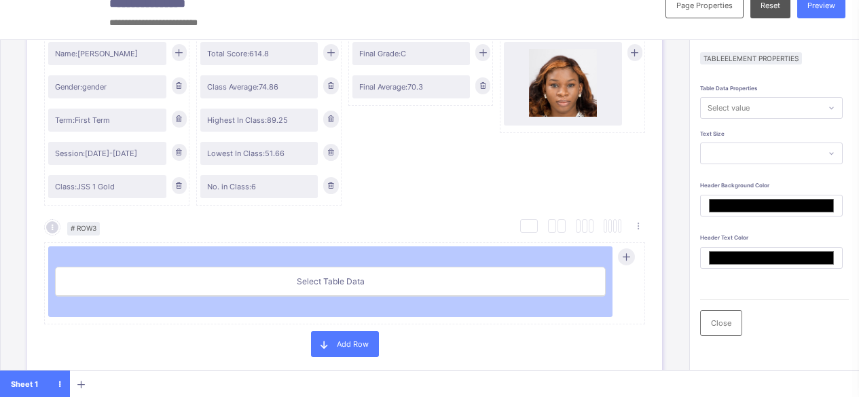
scroll to position [307, 0]
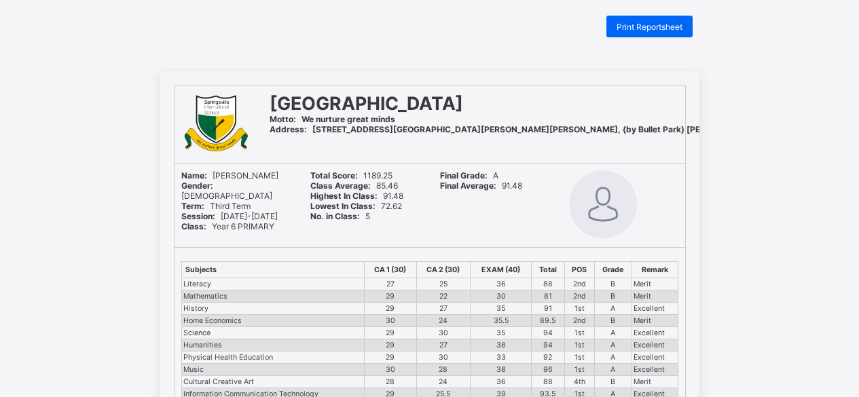
scroll to position [18, 0]
